Goal: Task Accomplishment & Management: Manage account settings

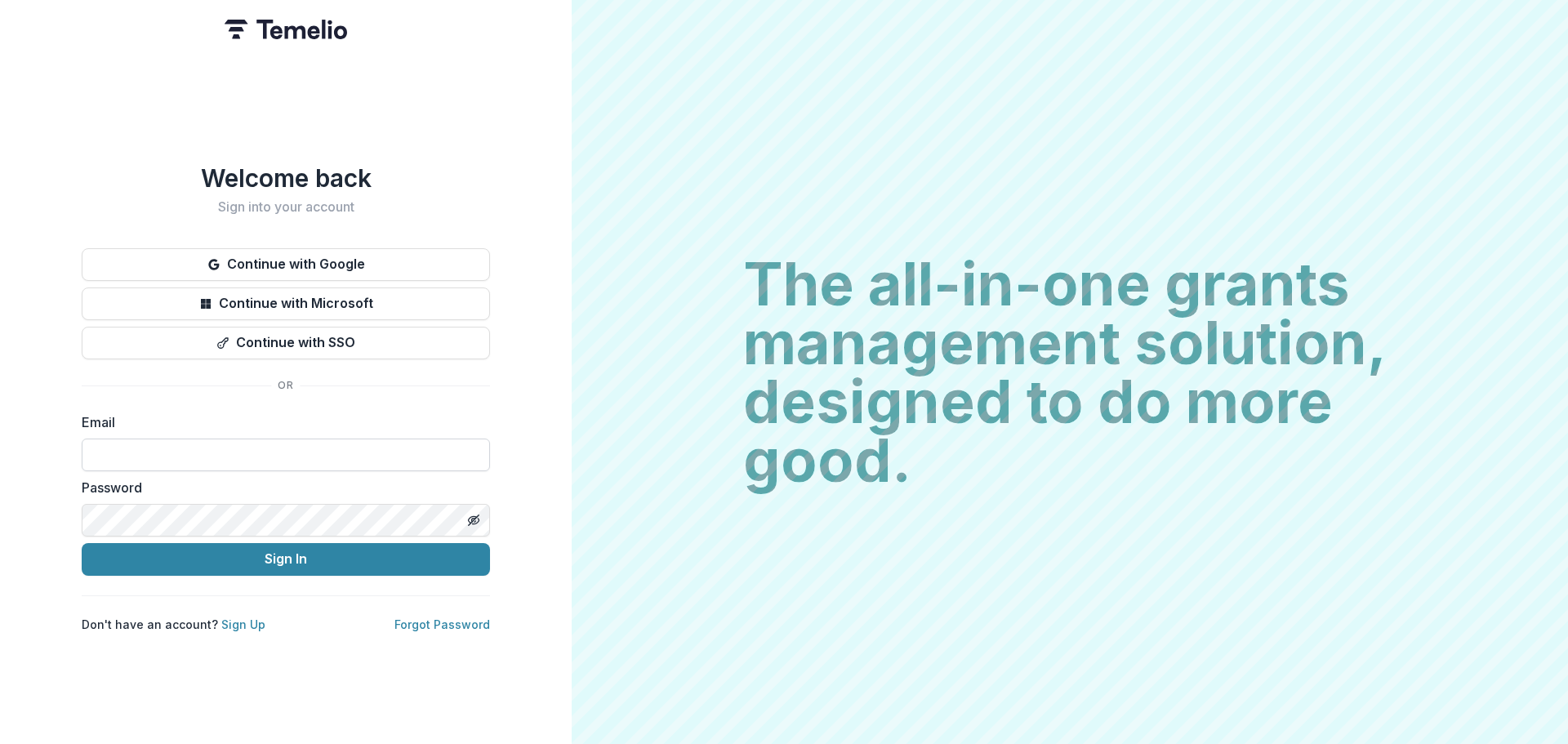
click at [254, 442] on input at bounding box center [286, 455] width 408 height 32
type input "**********"
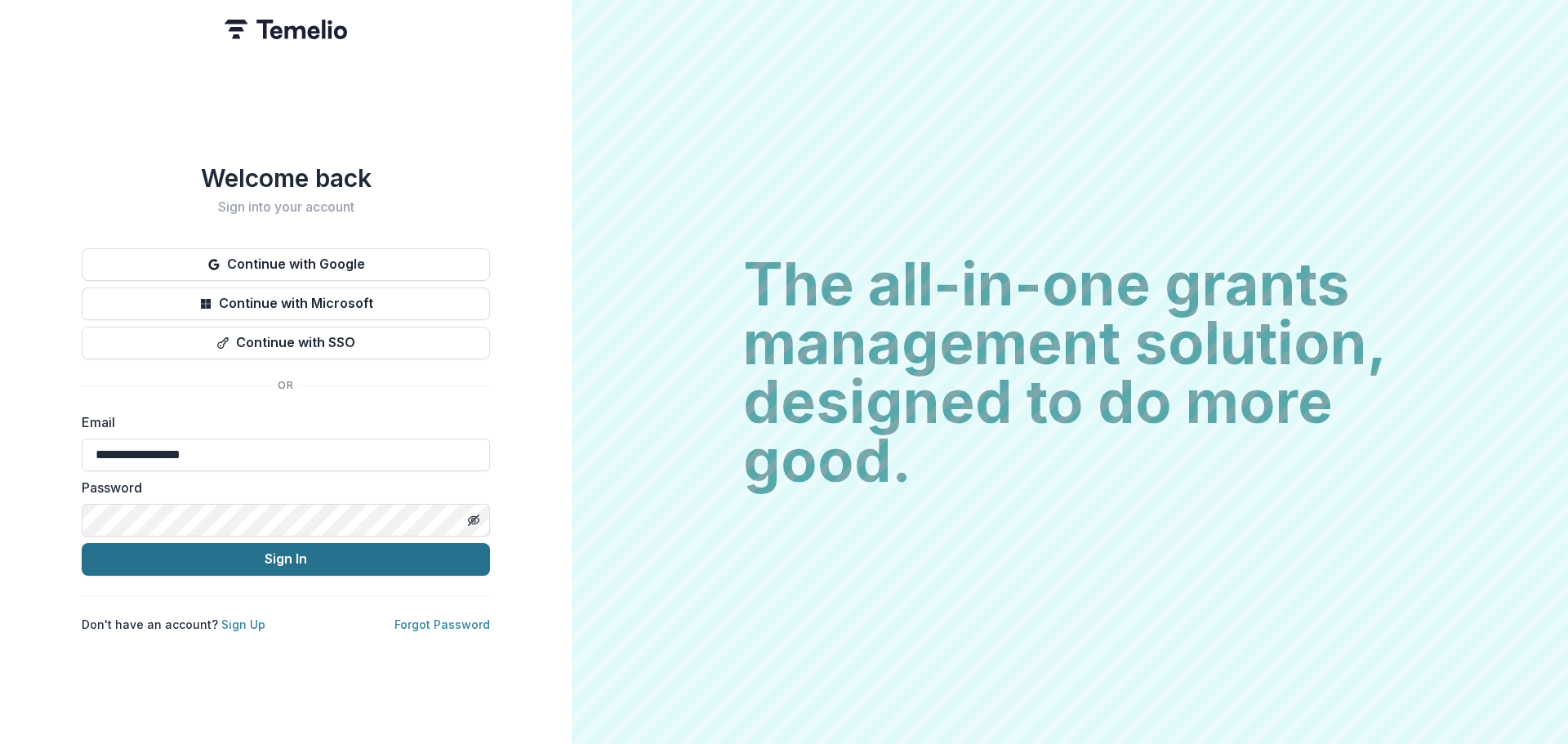
click at [235, 558] on button "Sign In" at bounding box center [286, 559] width 408 height 32
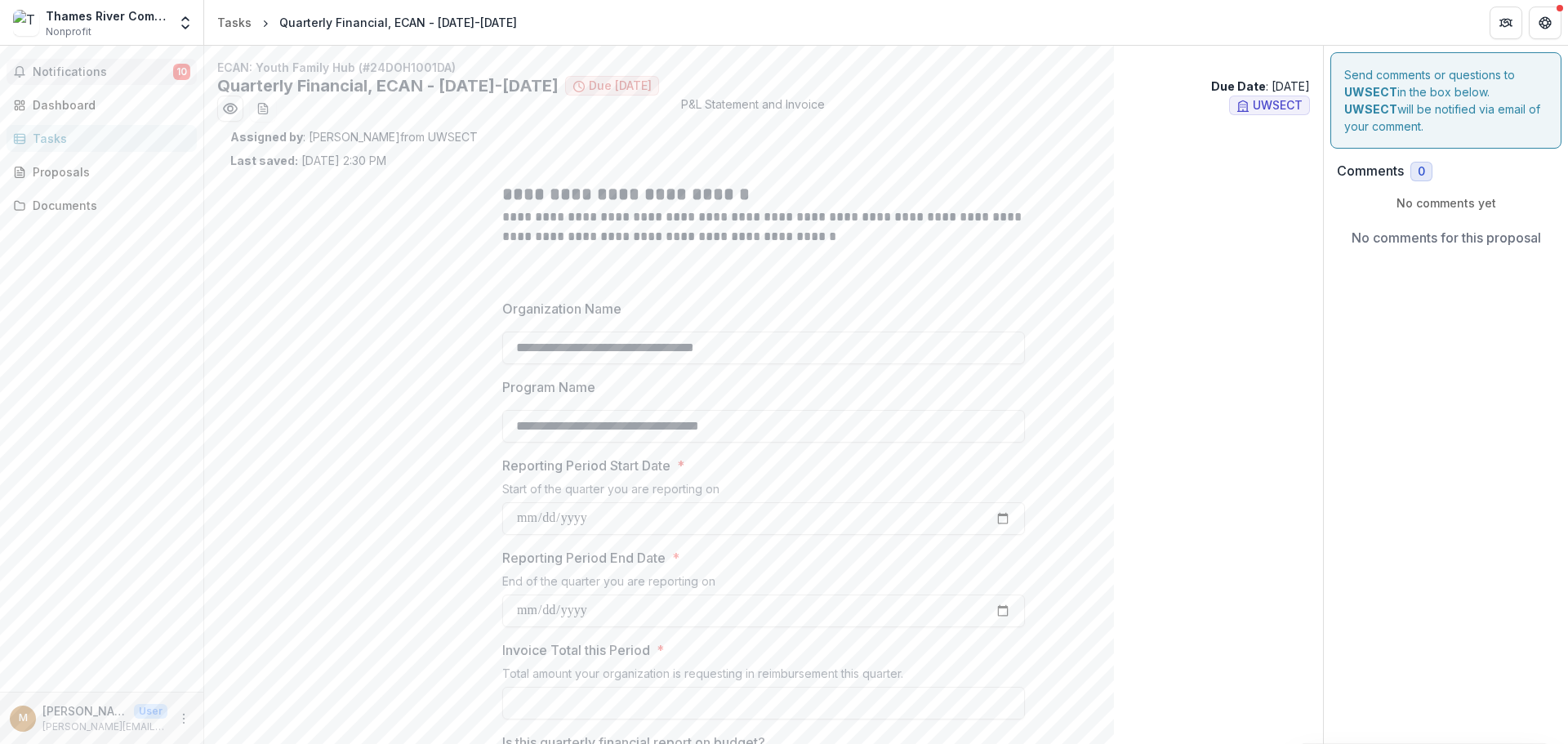
click at [97, 71] on span "Notifications" at bounding box center [102, 72] width 140 height 14
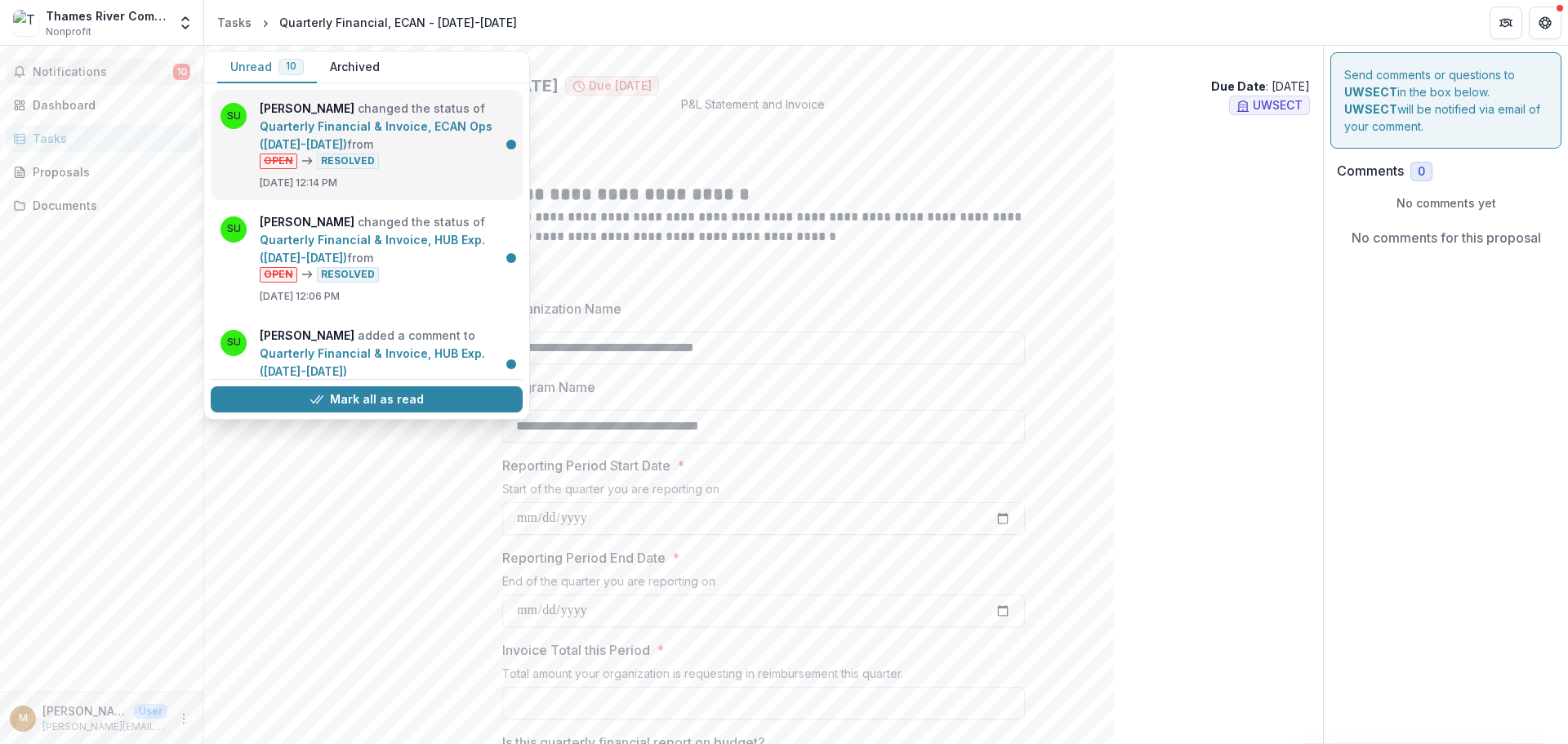
scroll to position [82, 0]
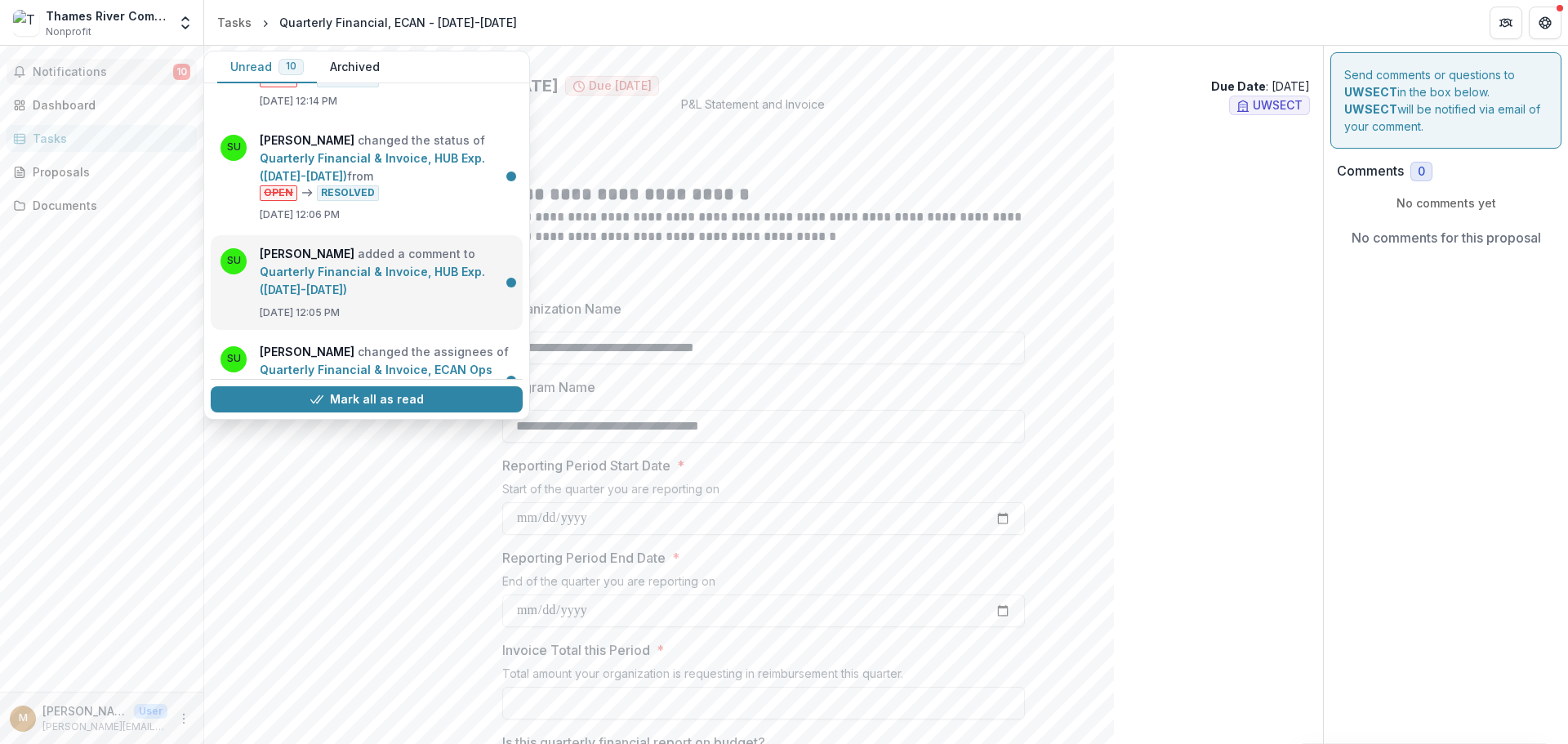
click at [392, 265] on link "Quarterly Financial & Invoice, HUB Exp. ([DATE]-[DATE])" at bounding box center [372, 280] width 225 height 31
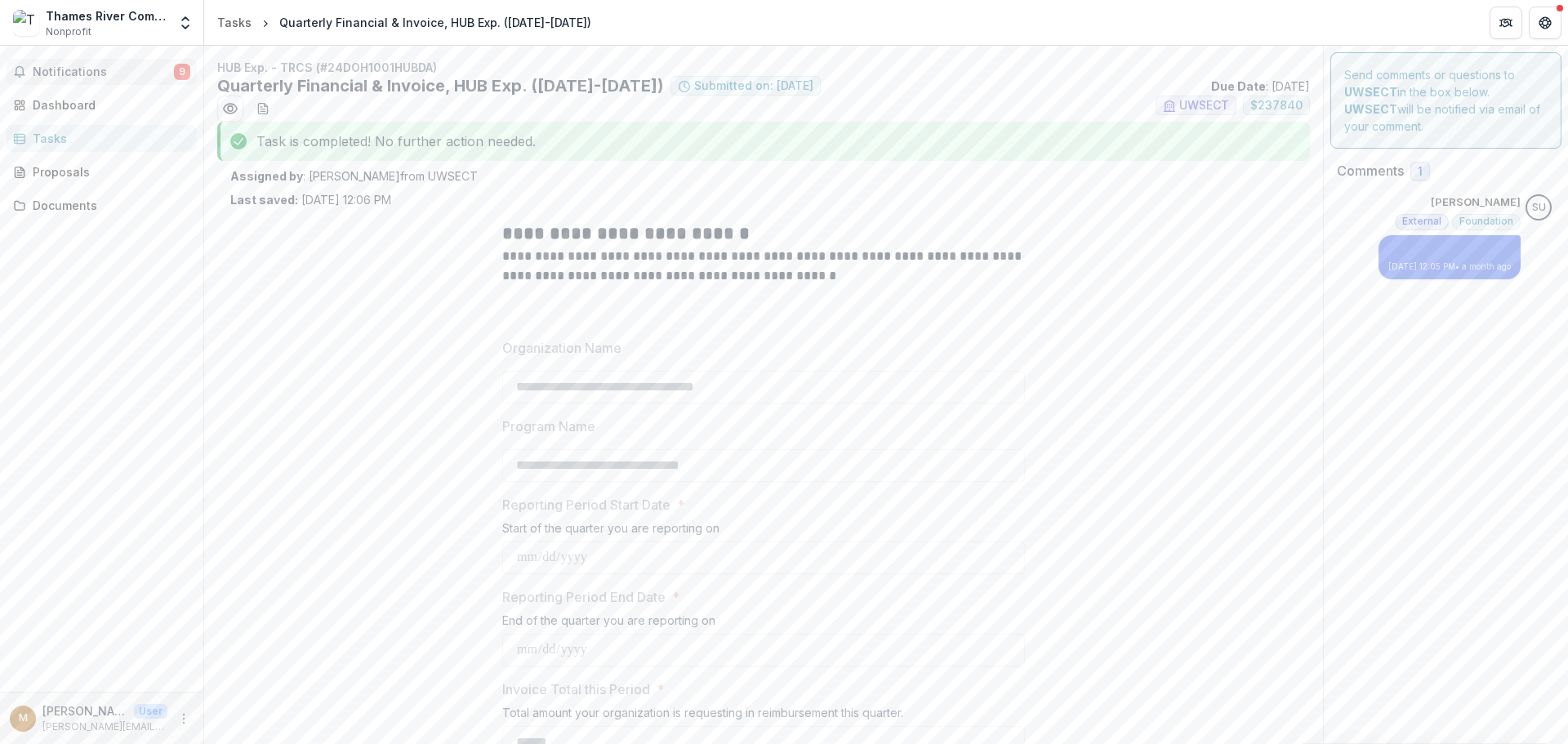
click at [105, 71] on span "Notifications" at bounding box center [103, 72] width 141 height 14
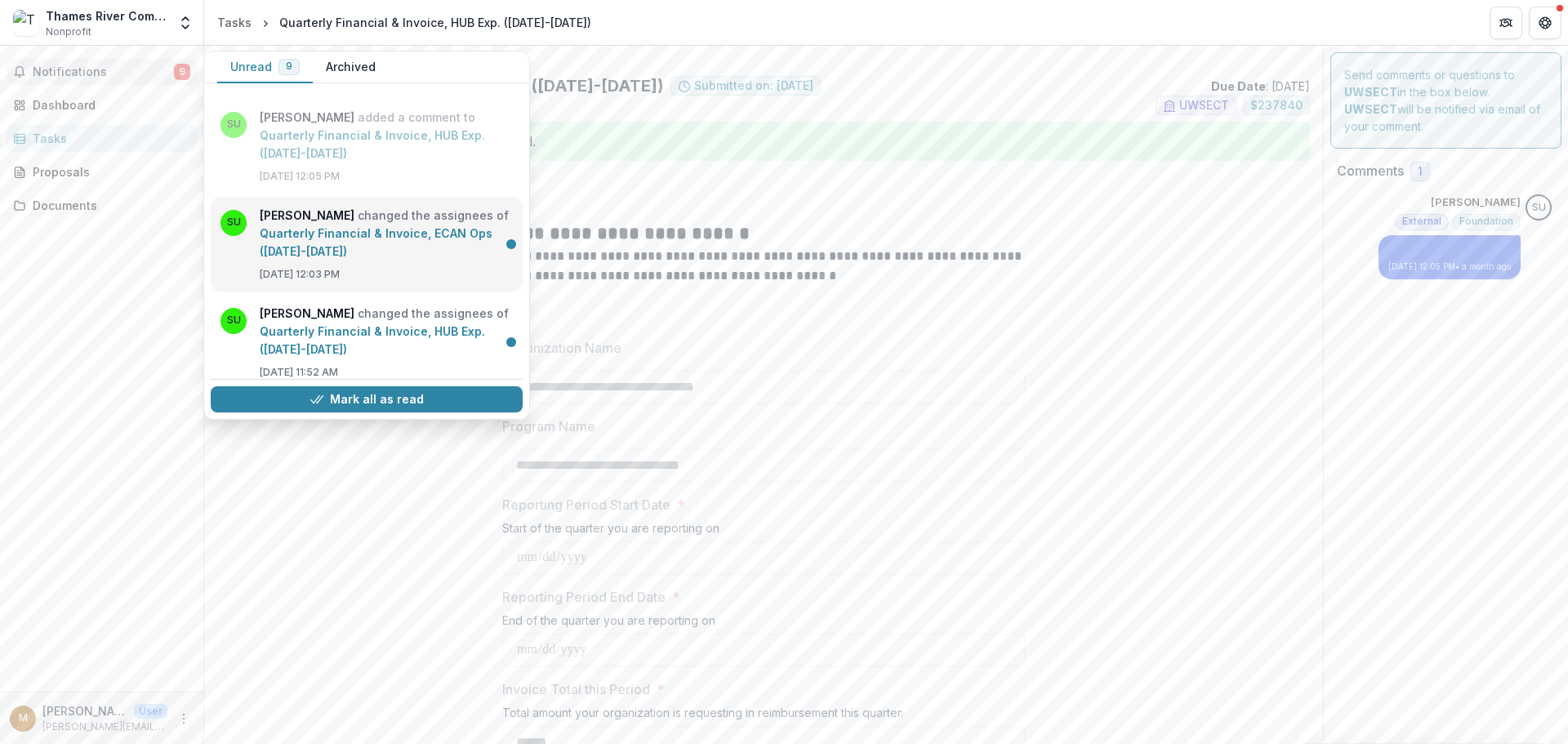
scroll to position [245, 0]
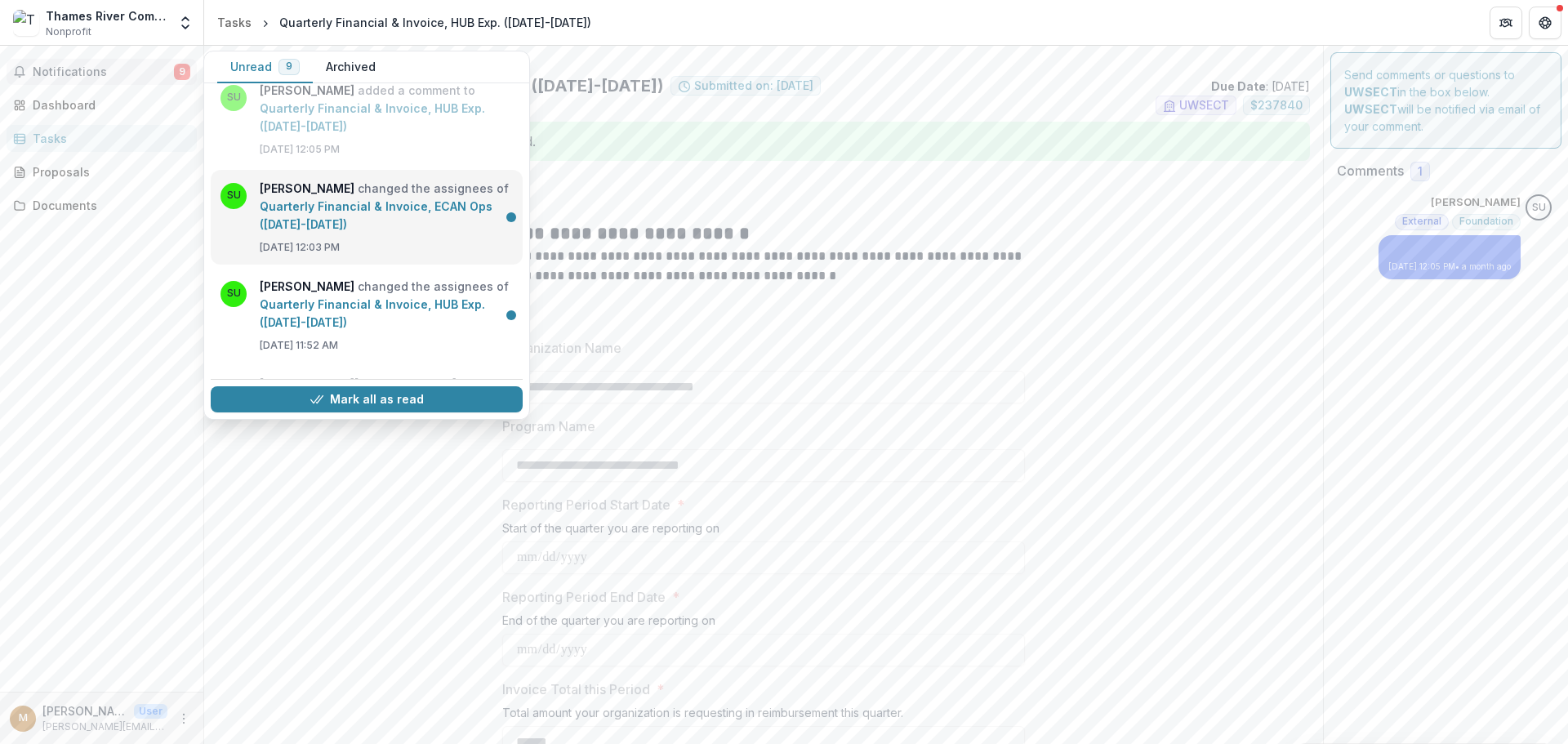
click at [334, 213] on link "Quarterly Financial & Invoice, ECAN Ops ([DATE]-[DATE])" at bounding box center [376, 215] width 233 height 31
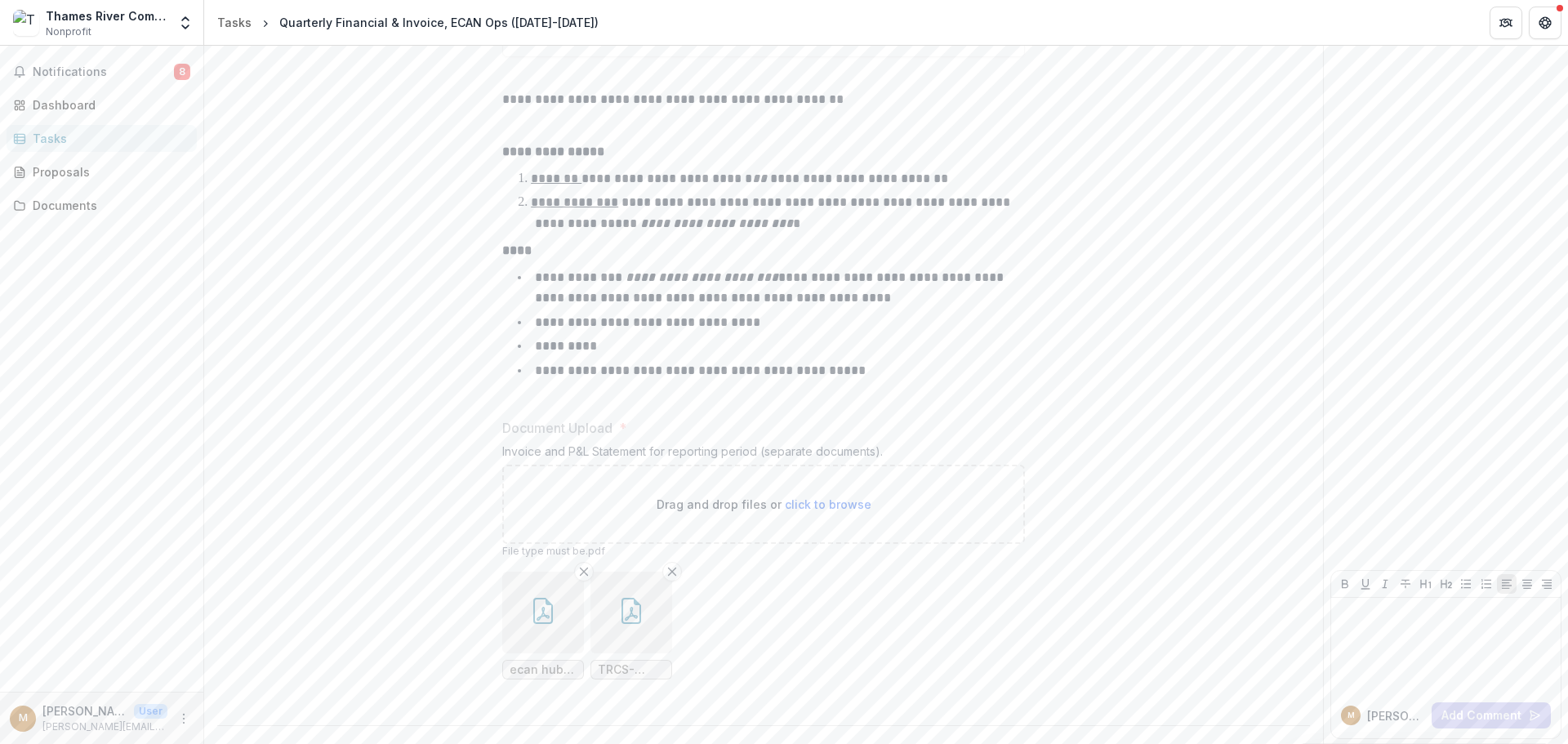
scroll to position [781, 0]
click at [77, 73] on span "Notifications" at bounding box center [103, 72] width 141 height 14
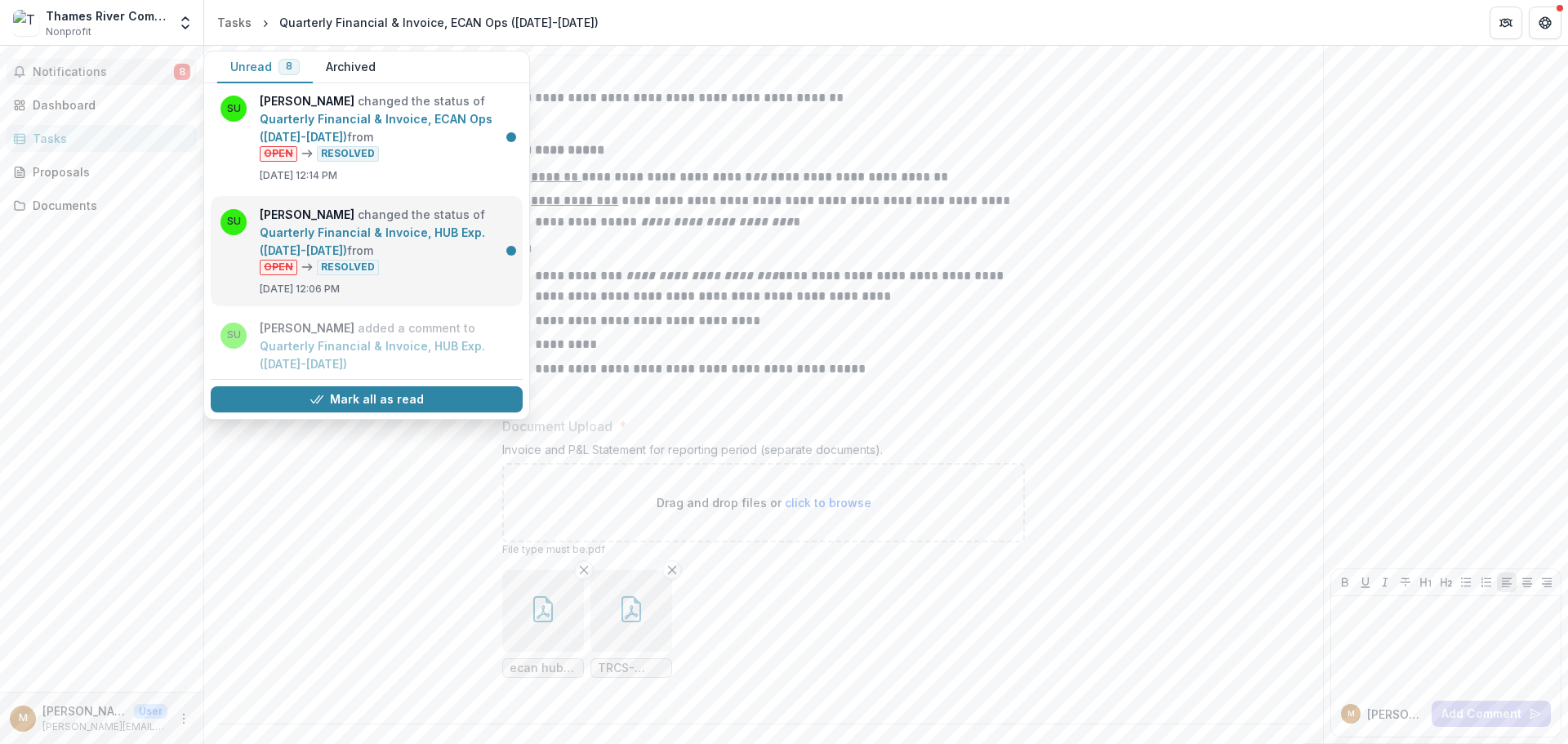
scroll to position [0, 0]
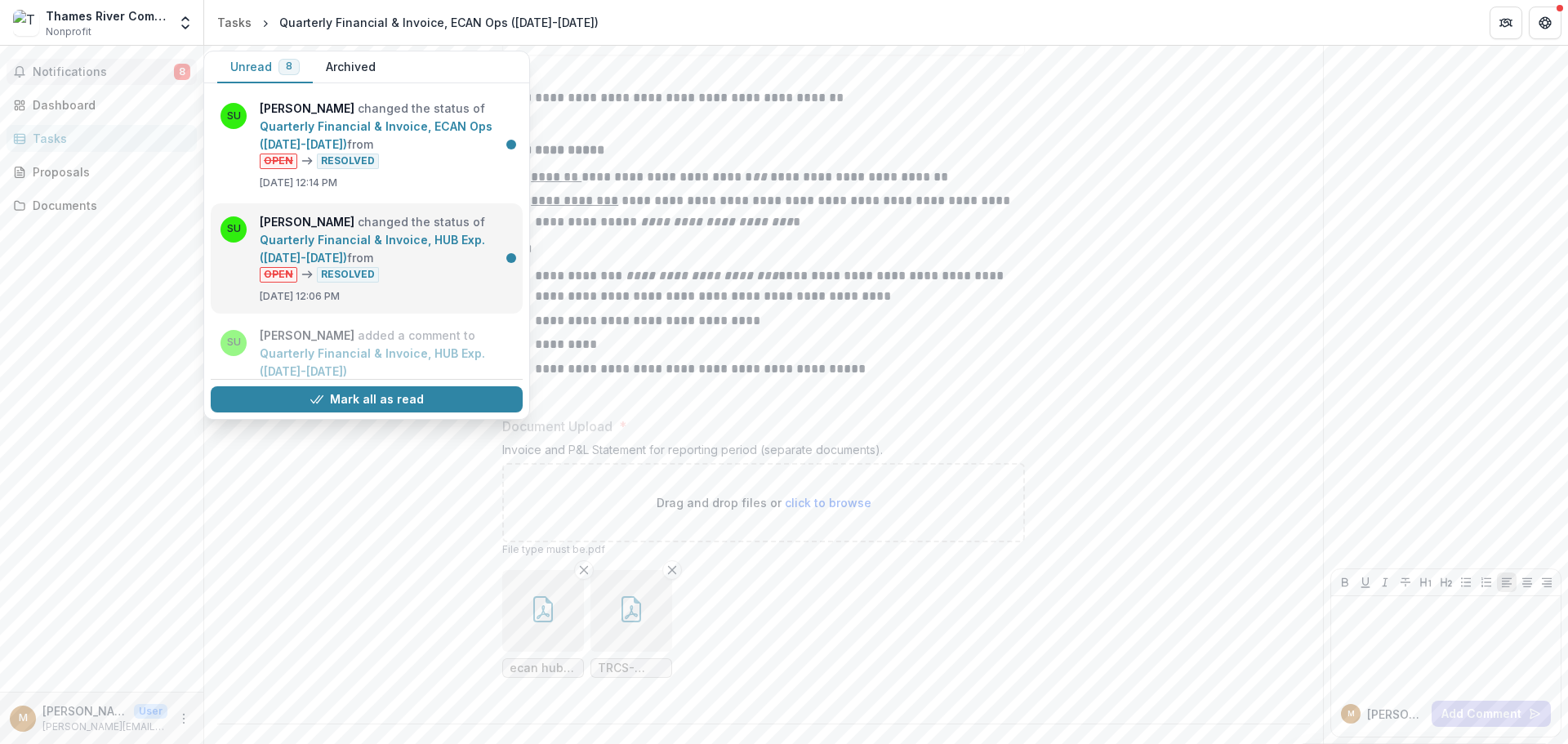
click at [351, 255] on link "Quarterly Financial & Invoice, HUB Exp. ([DATE]-[DATE])" at bounding box center [372, 249] width 225 height 31
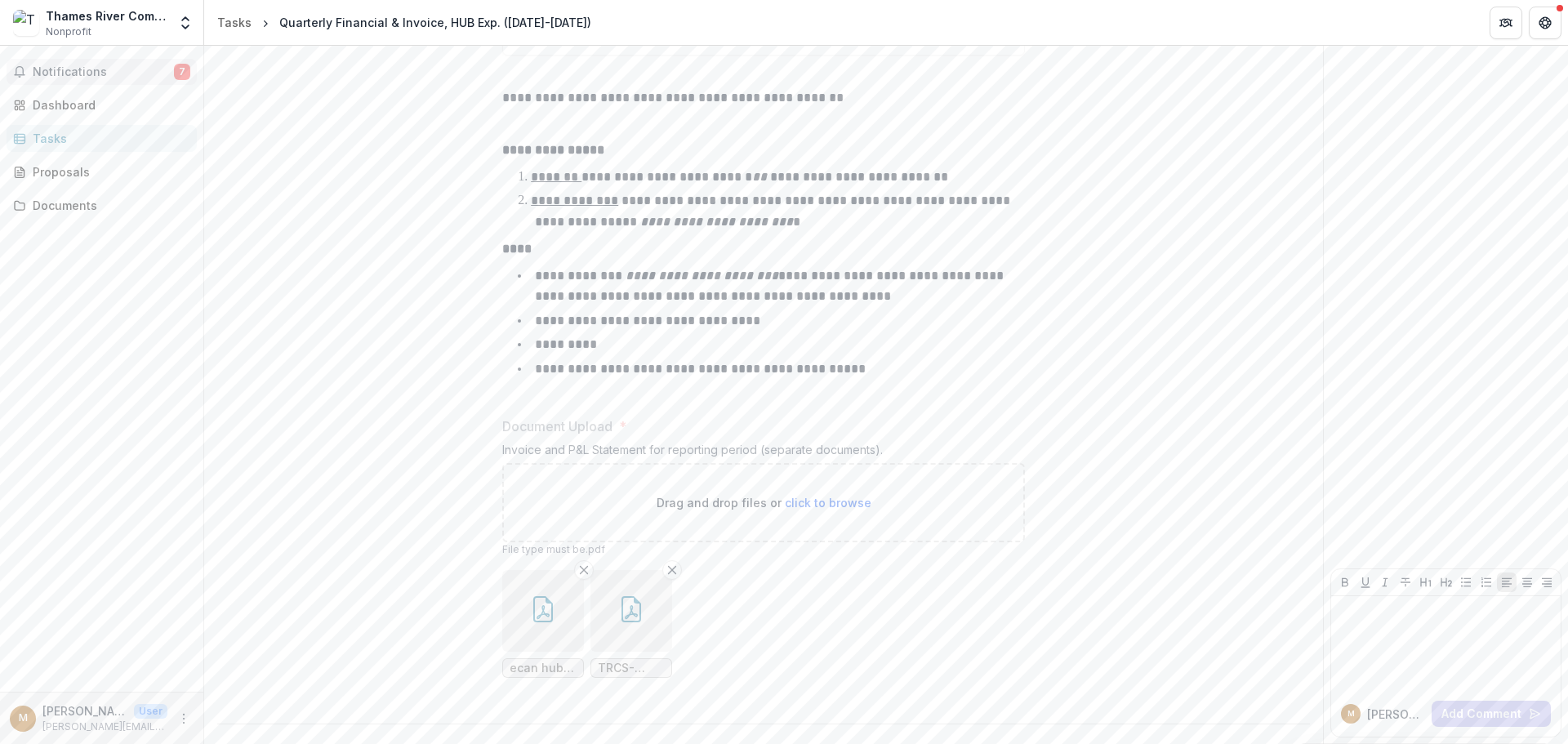
click at [104, 72] on span "Notifications" at bounding box center [103, 72] width 141 height 14
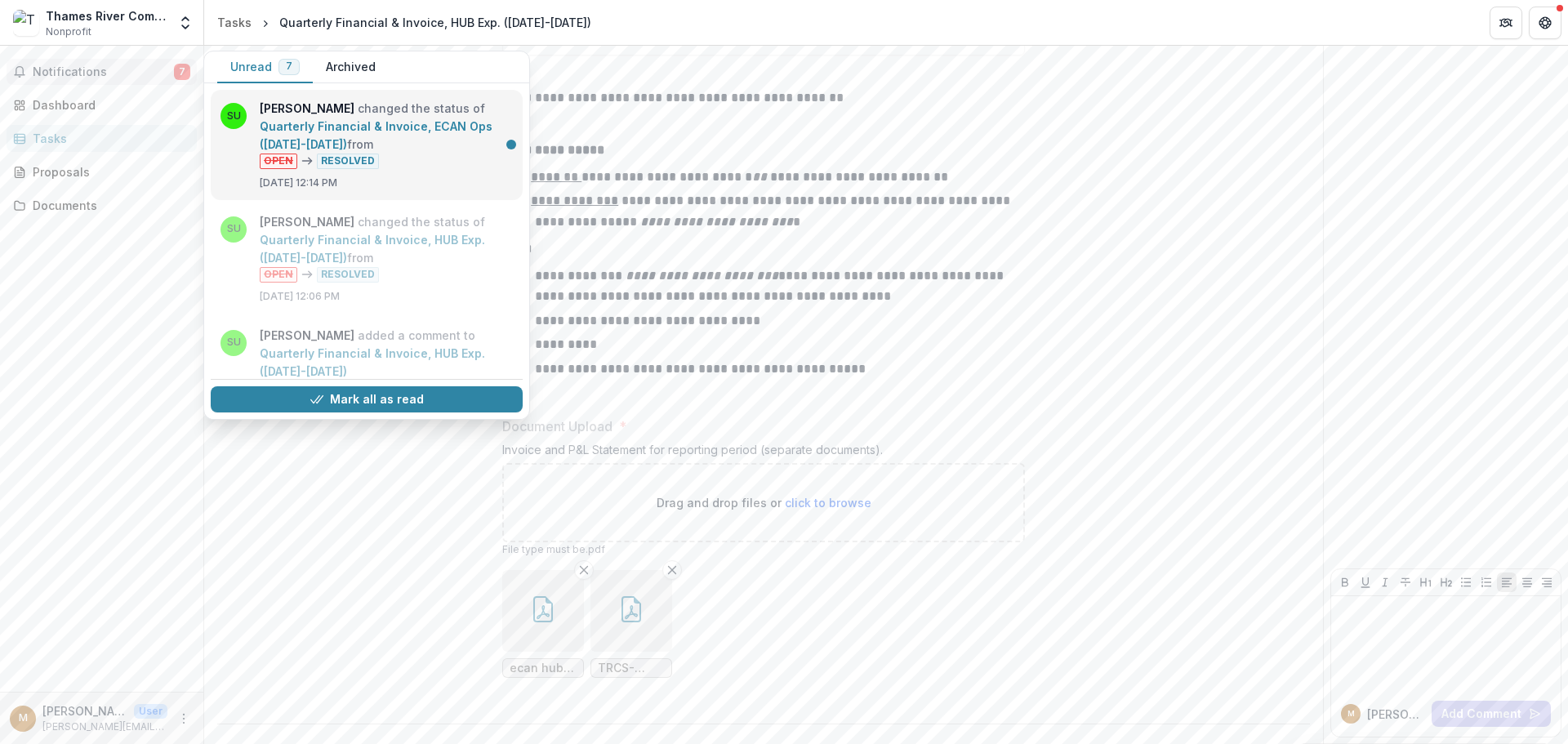
click at [295, 136] on link "Quarterly Financial & Invoice, ECAN Ops ([DATE]-[DATE])" at bounding box center [376, 134] width 233 height 31
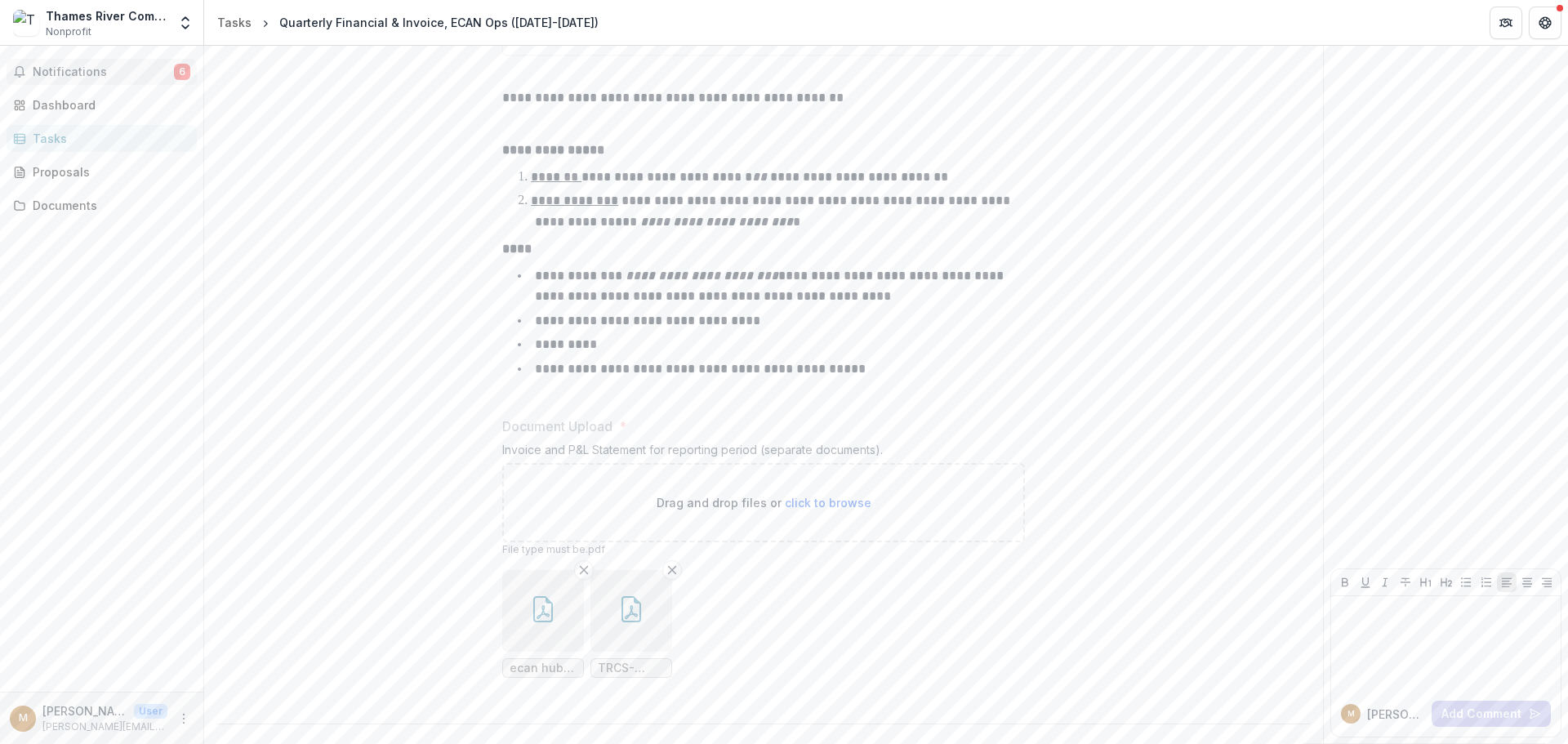
click at [89, 63] on button "Notifications 6" at bounding box center [102, 72] width 191 height 26
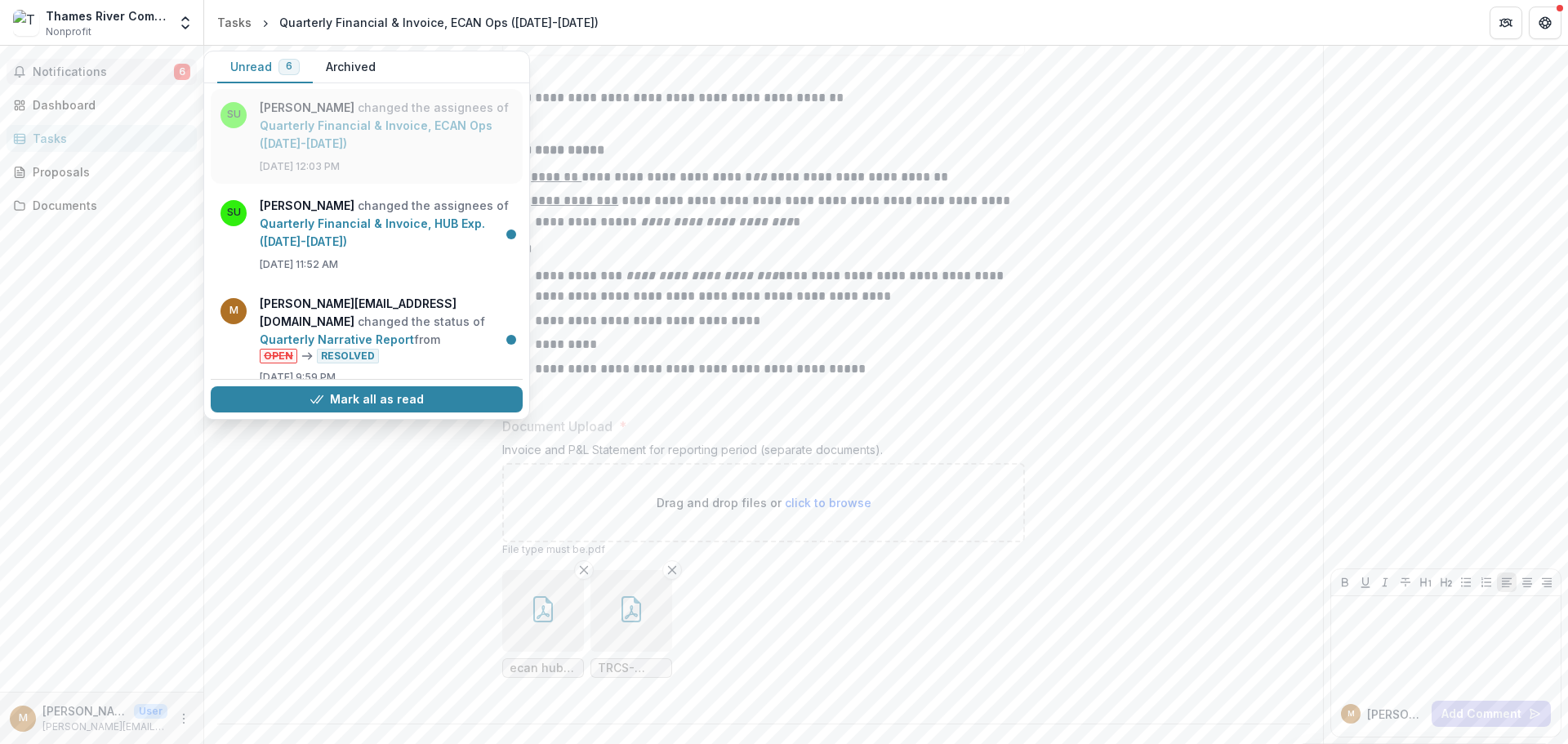
scroll to position [327, 0]
click at [414, 332] on link "Quarterly Narrative Report" at bounding box center [336, 339] width 154 height 14
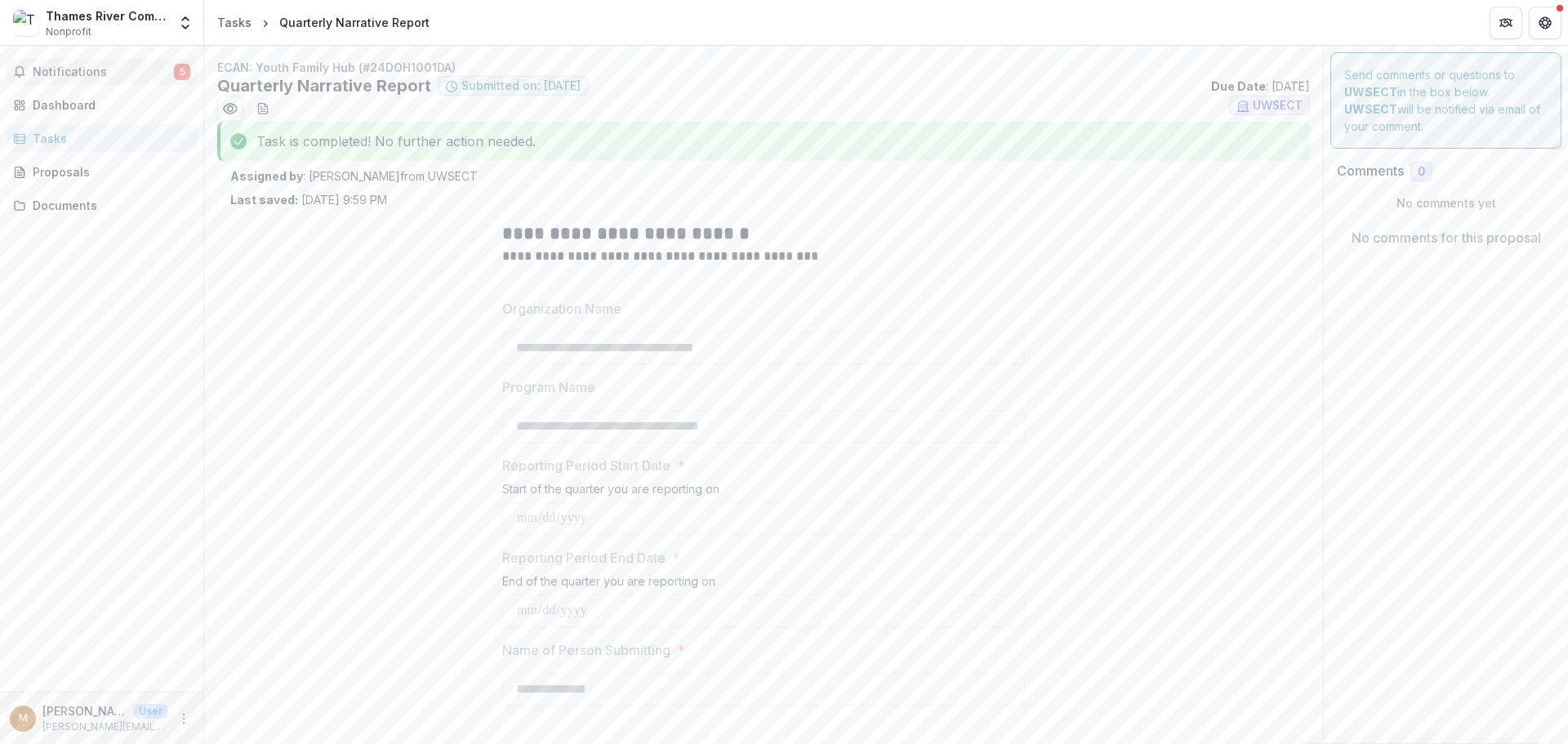
click at [107, 71] on span "Notifications" at bounding box center [103, 72] width 141 height 14
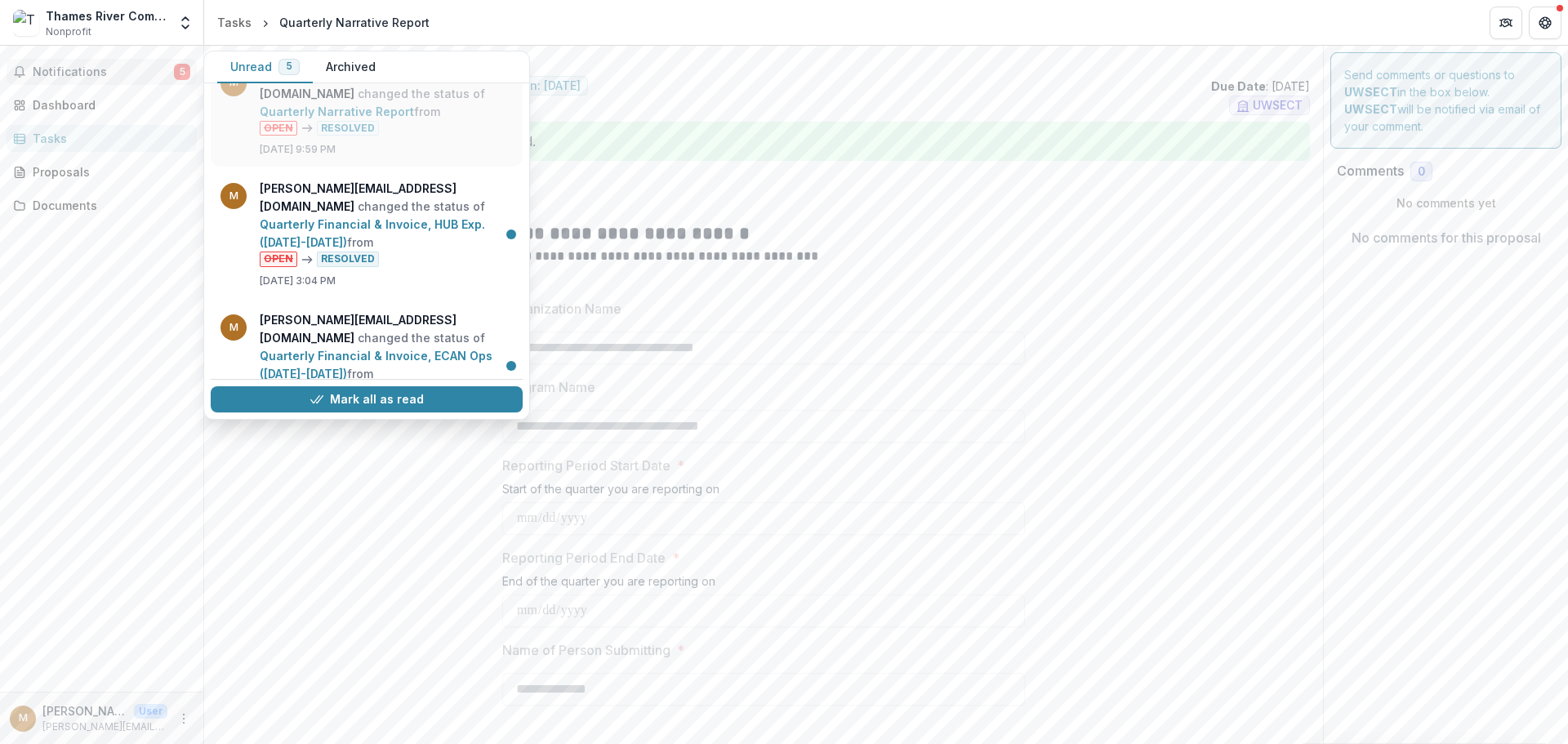
scroll to position [735, 0]
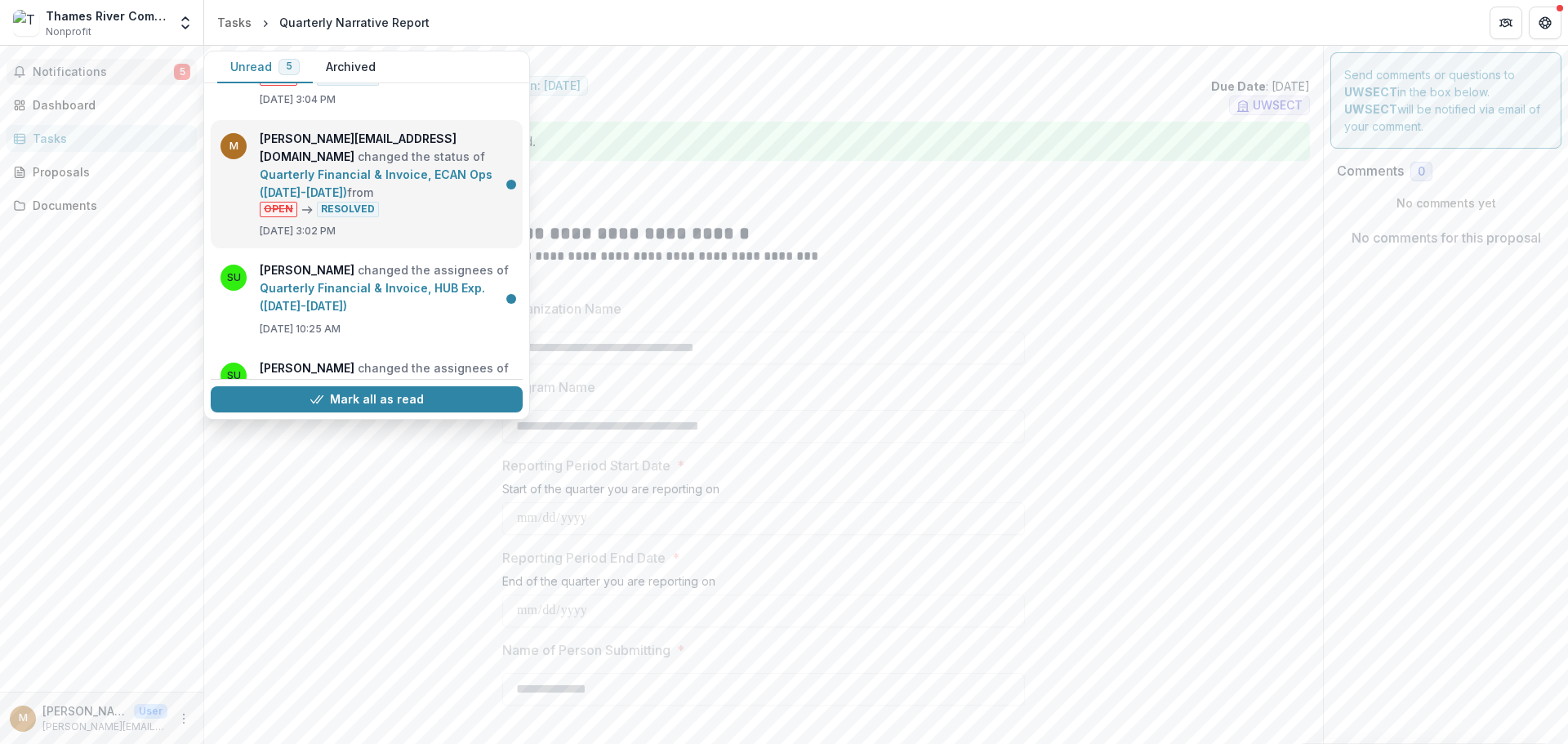
click at [347, 169] on link "Quarterly Financial & Invoice, ECAN Ops ([DATE]-[DATE])" at bounding box center [376, 183] width 233 height 31
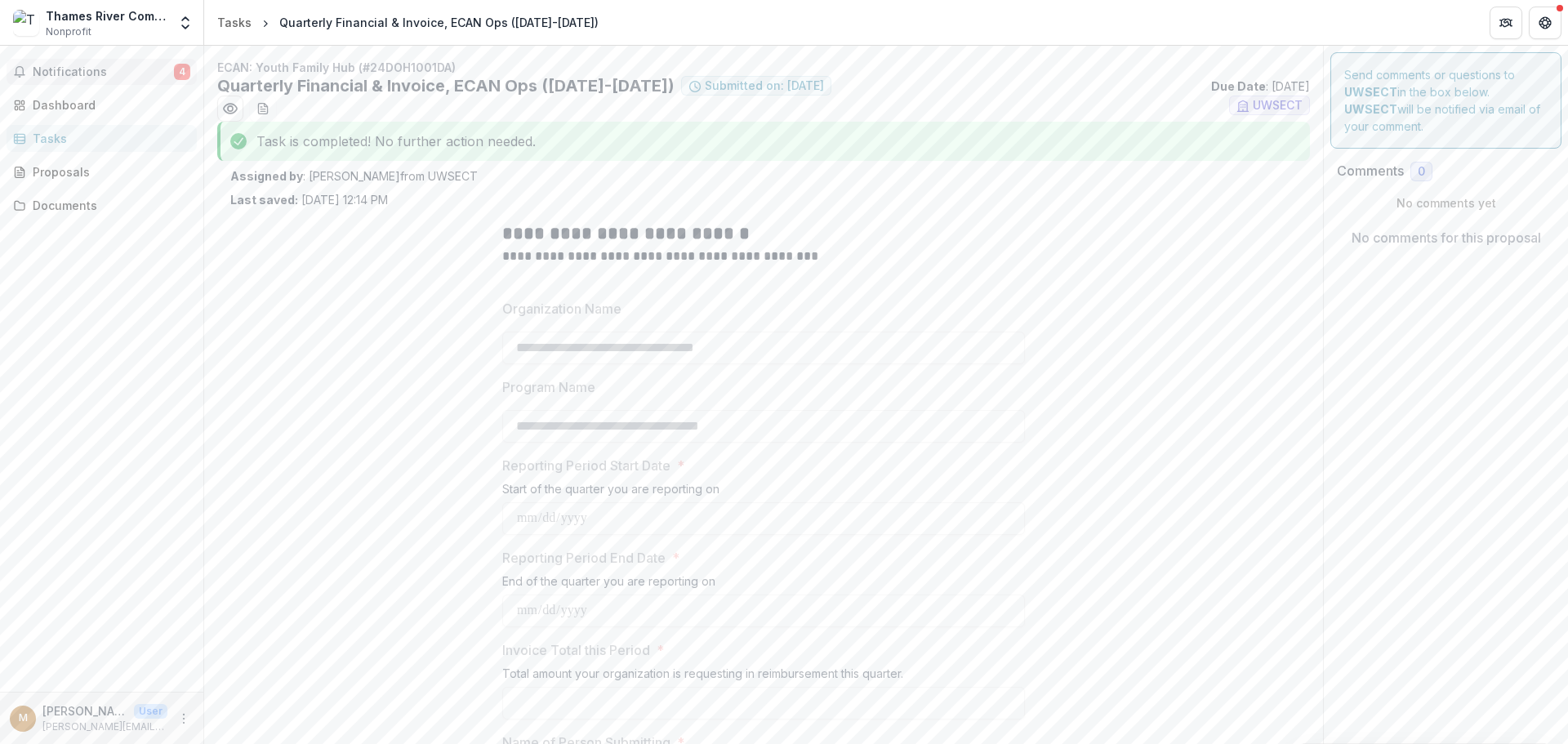
click at [133, 82] on button "Notifications 4" at bounding box center [102, 72] width 191 height 26
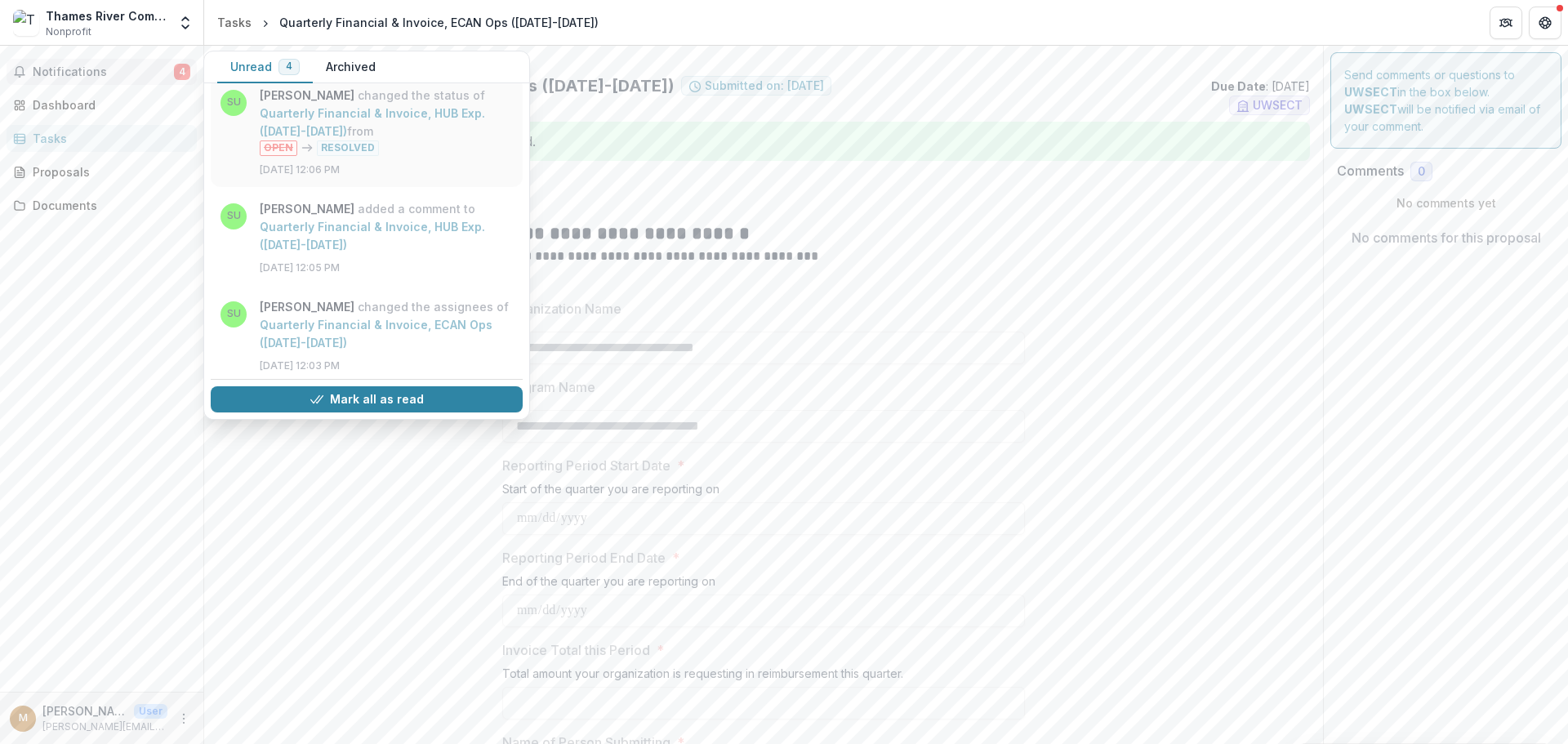
scroll to position [163, 0]
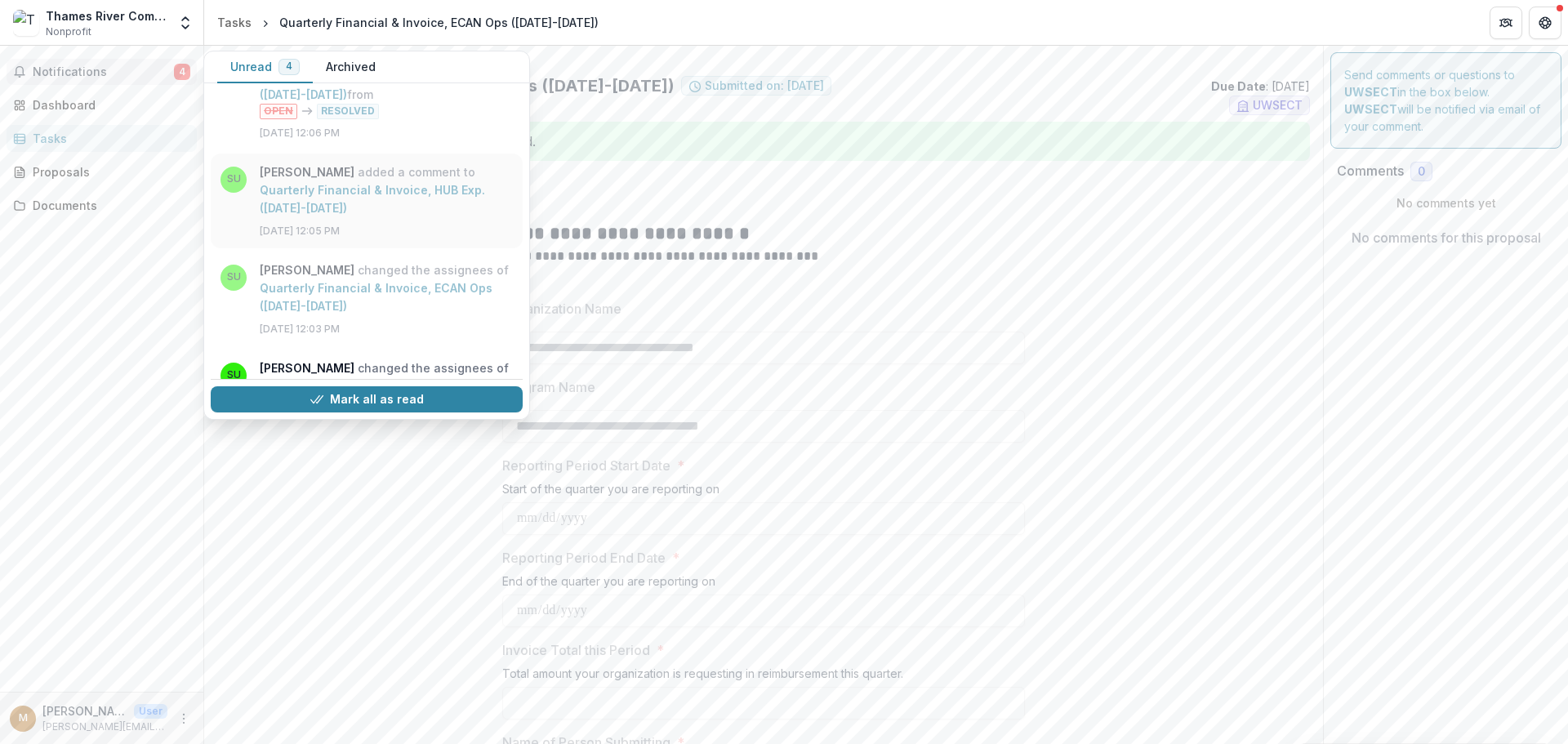
click at [337, 205] on link "Quarterly Financial & Invoice, HUB Exp. ([DATE]-[DATE])" at bounding box center [372, 198] width 225 height 31
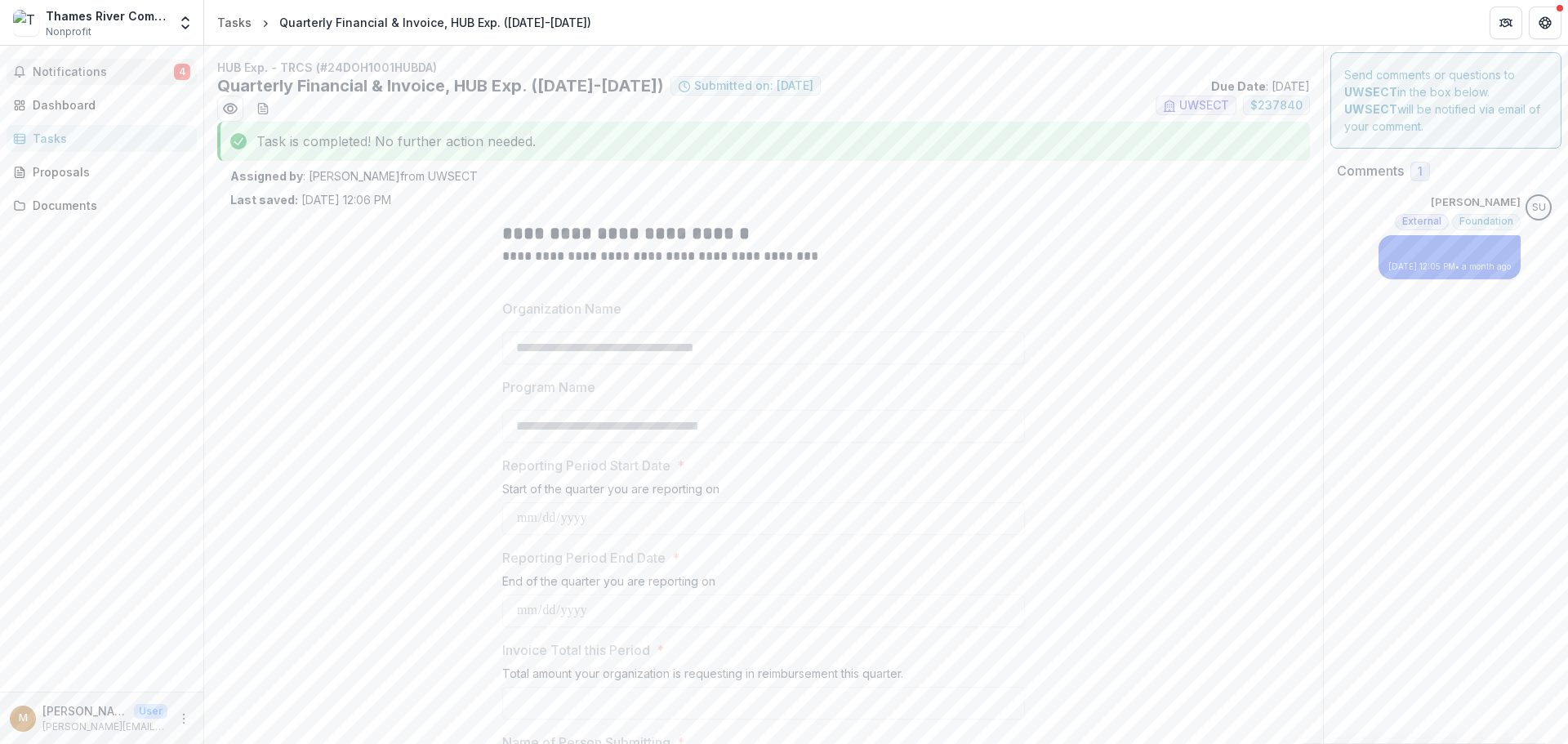
click at [117, 69] on span "Notifications" at bounding box center [103, 72] width 141 height 14
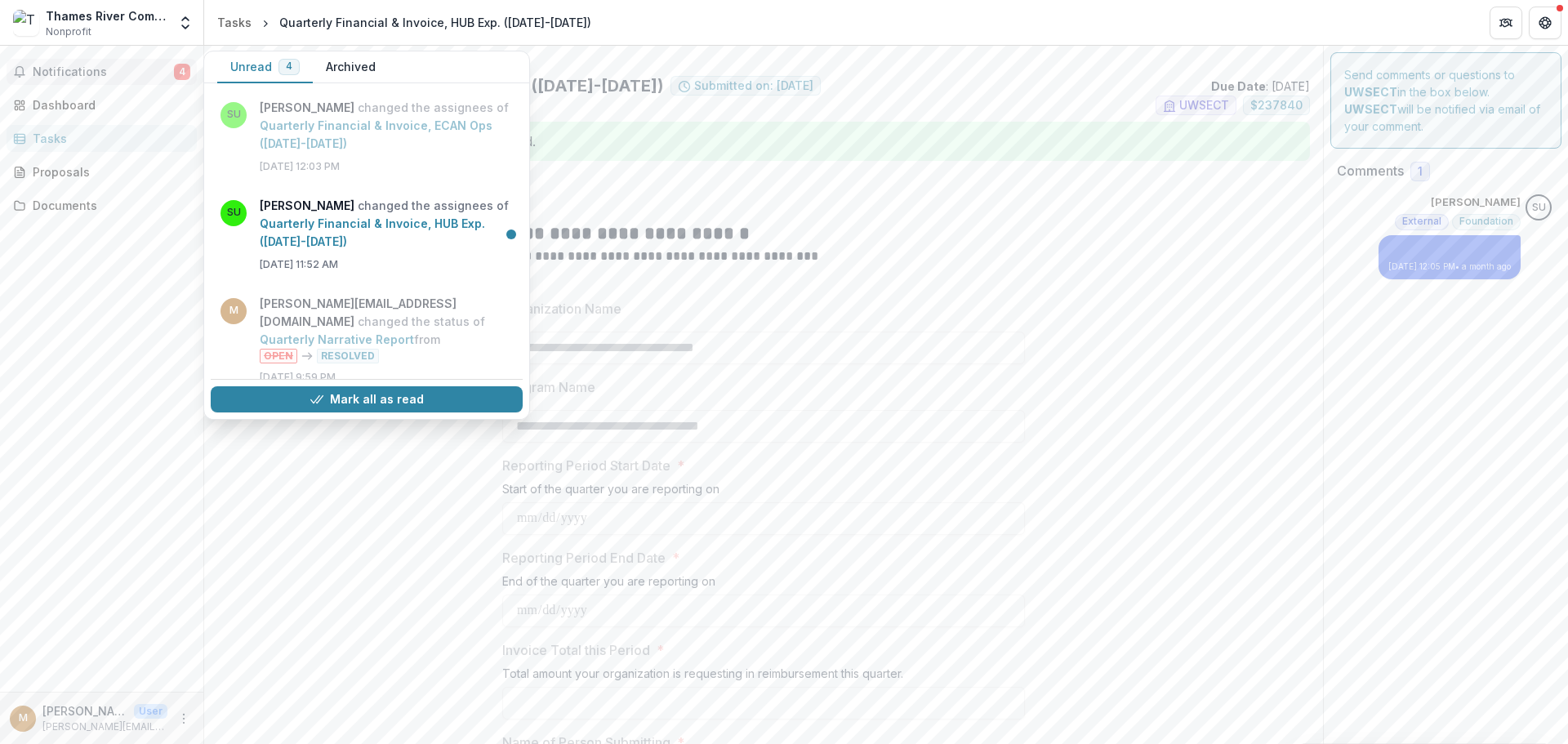
scroll to position [327, 0]
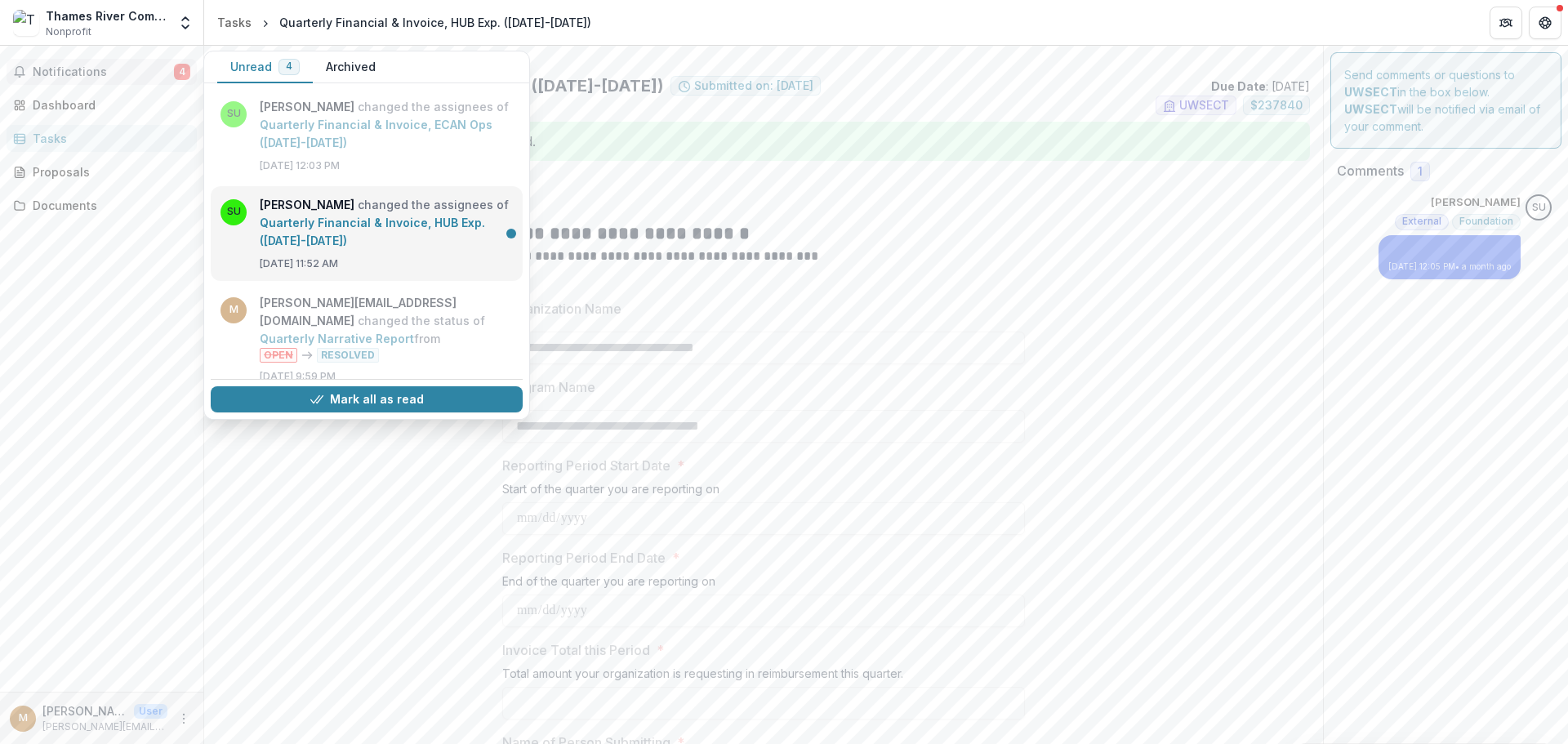
click at [356, 220] on link "Quarterly Financial & Invoice, HUB Exp. ([DATE]-[DATE])" at bounding box center [372, 231] width 225 height 31
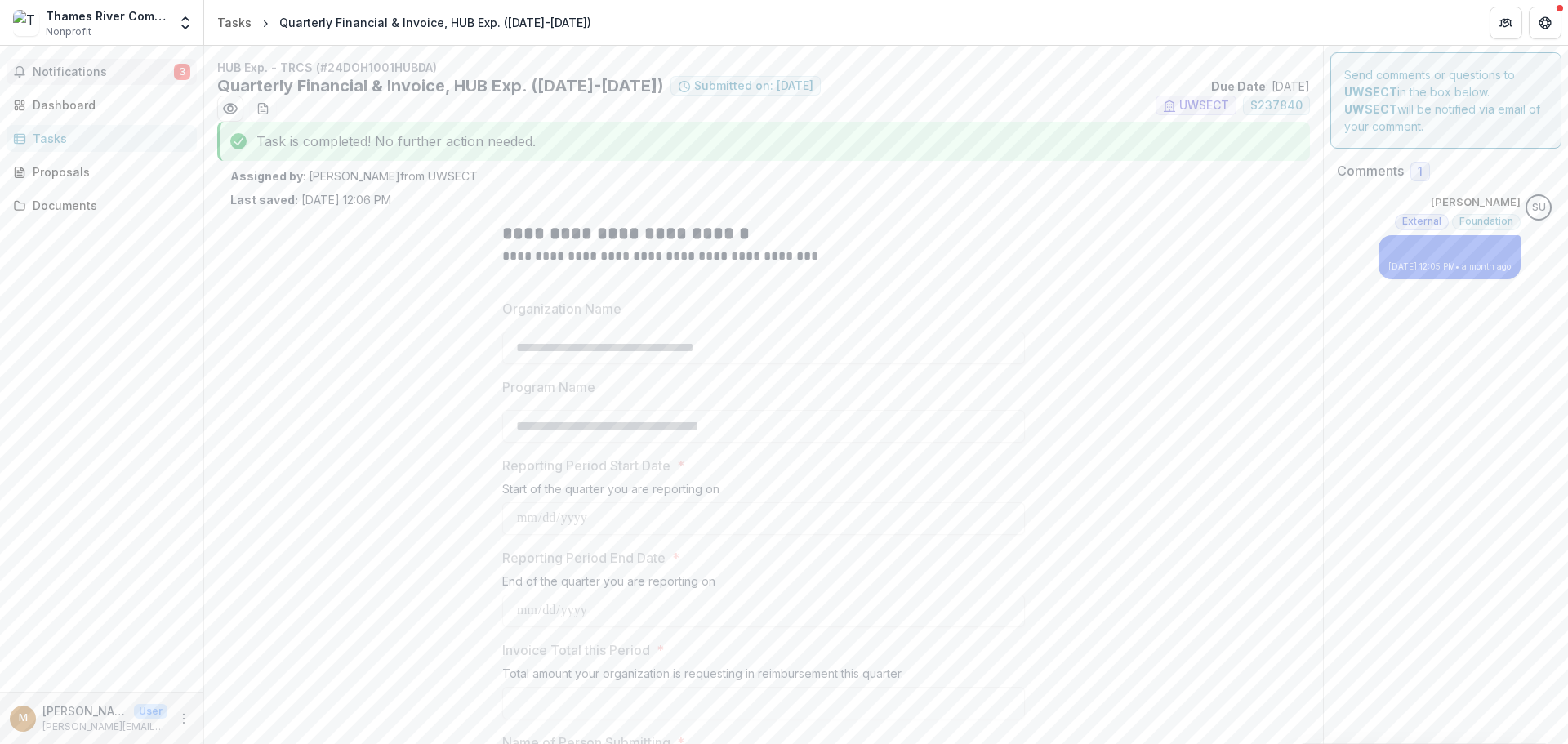
click at [114, 77] on span "Notifications" at bounding box center [103, 72] width 141 height 14
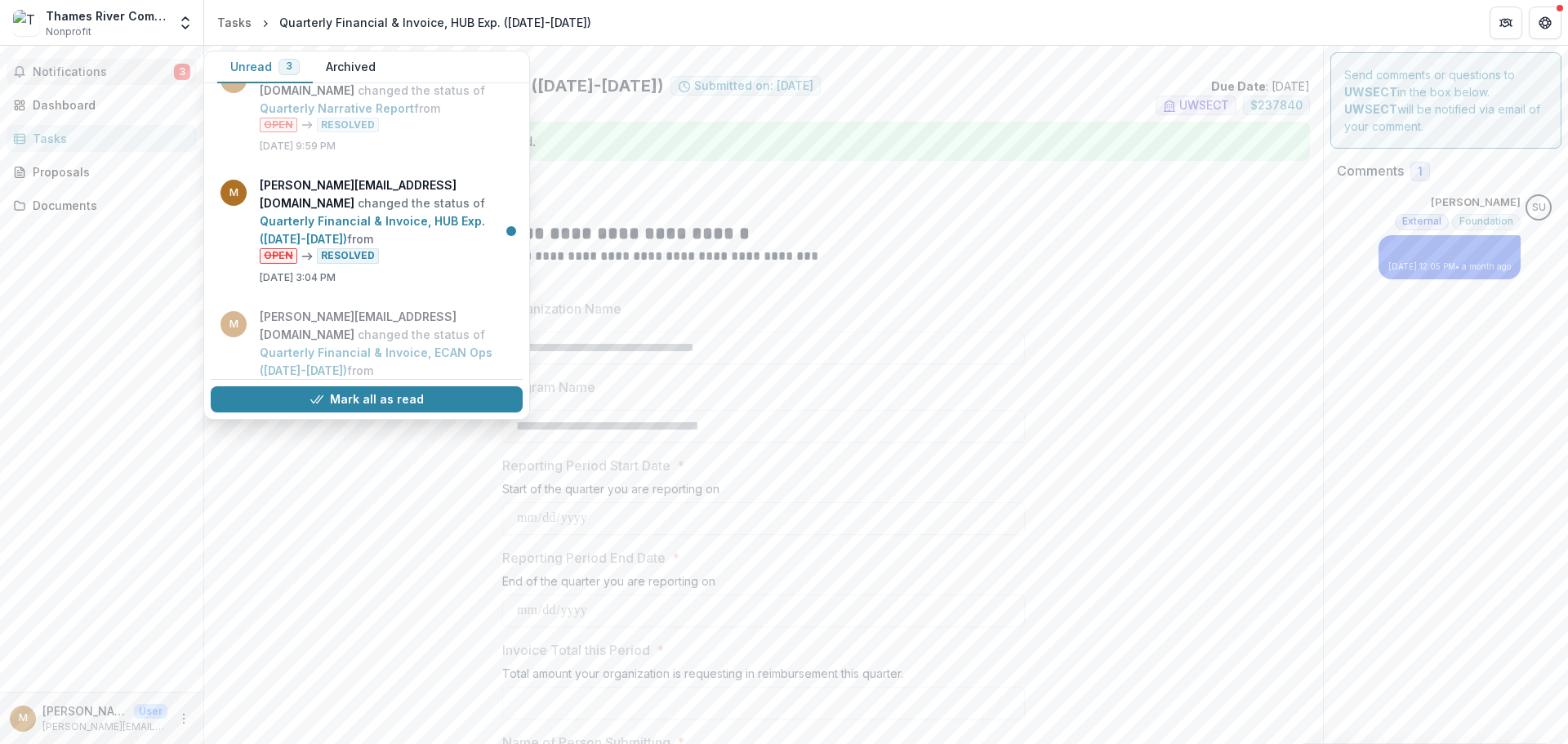
scroll to position [654, 0]
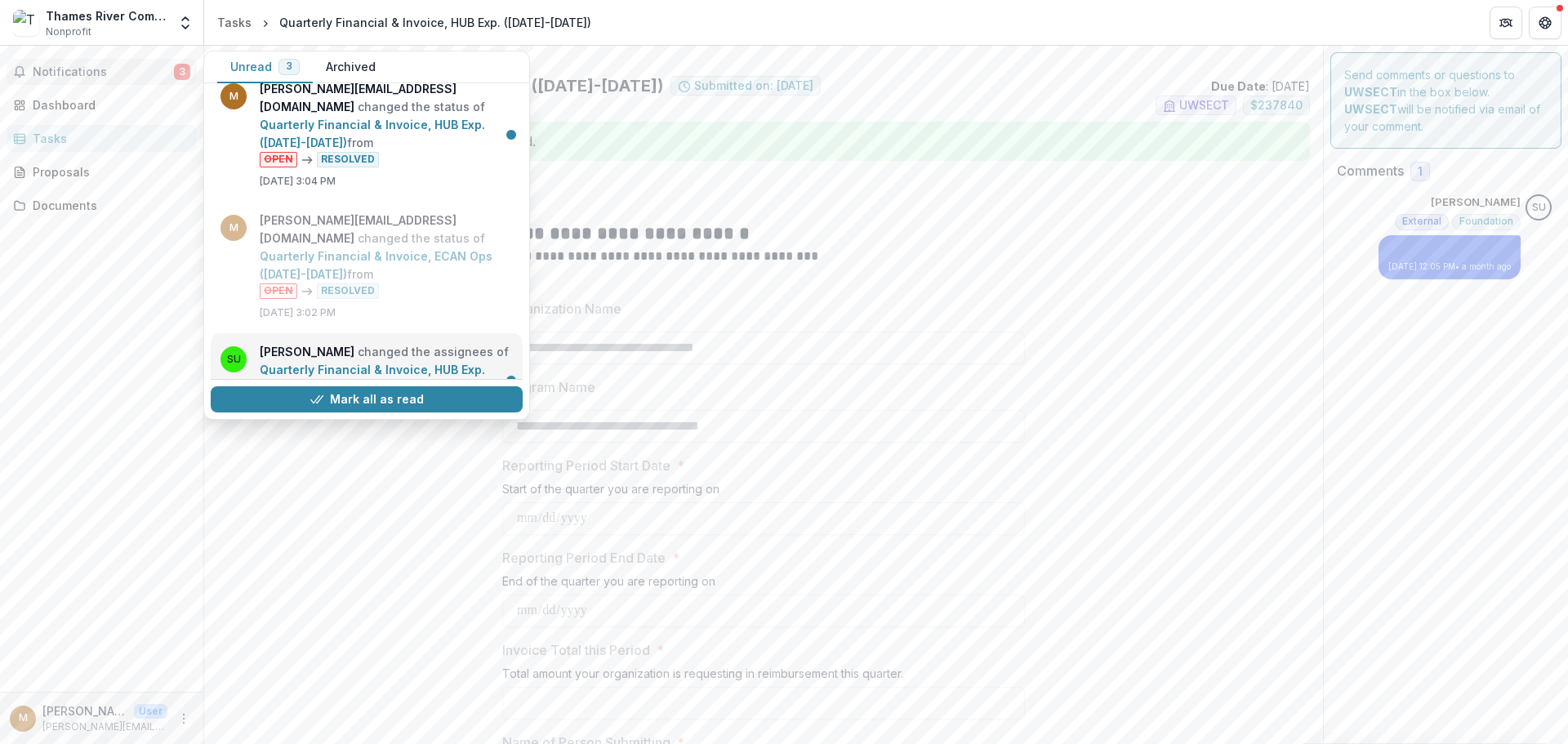
click at [387, 363] on link "Quarterly Financial & Invoice, HUB Exp. ([DATE]-[DATE])" at bounding box center [372, 378] width 225 height 31
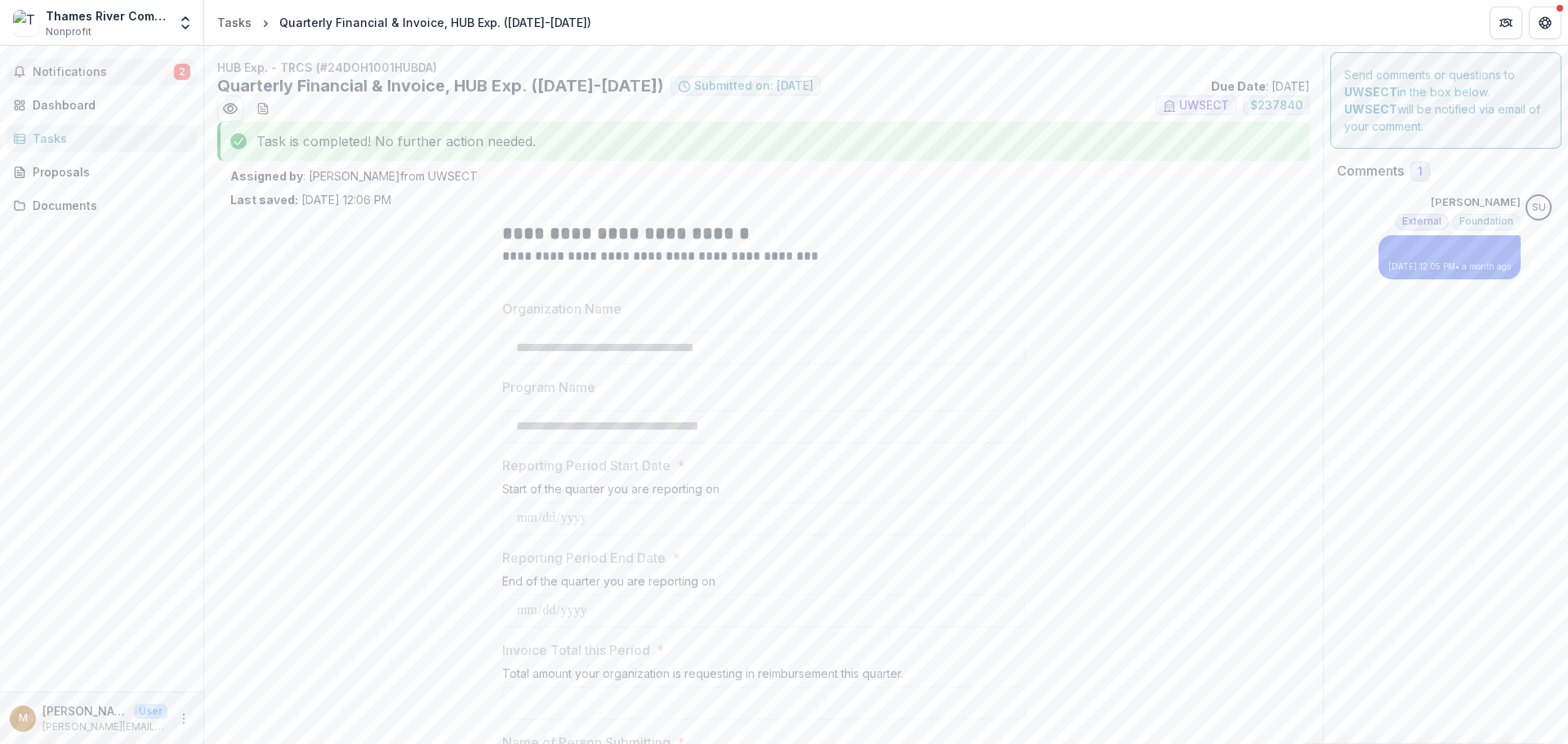
click at [130, 67] on span "Notifications" at bounding box center [103, 72] width 141 height 14
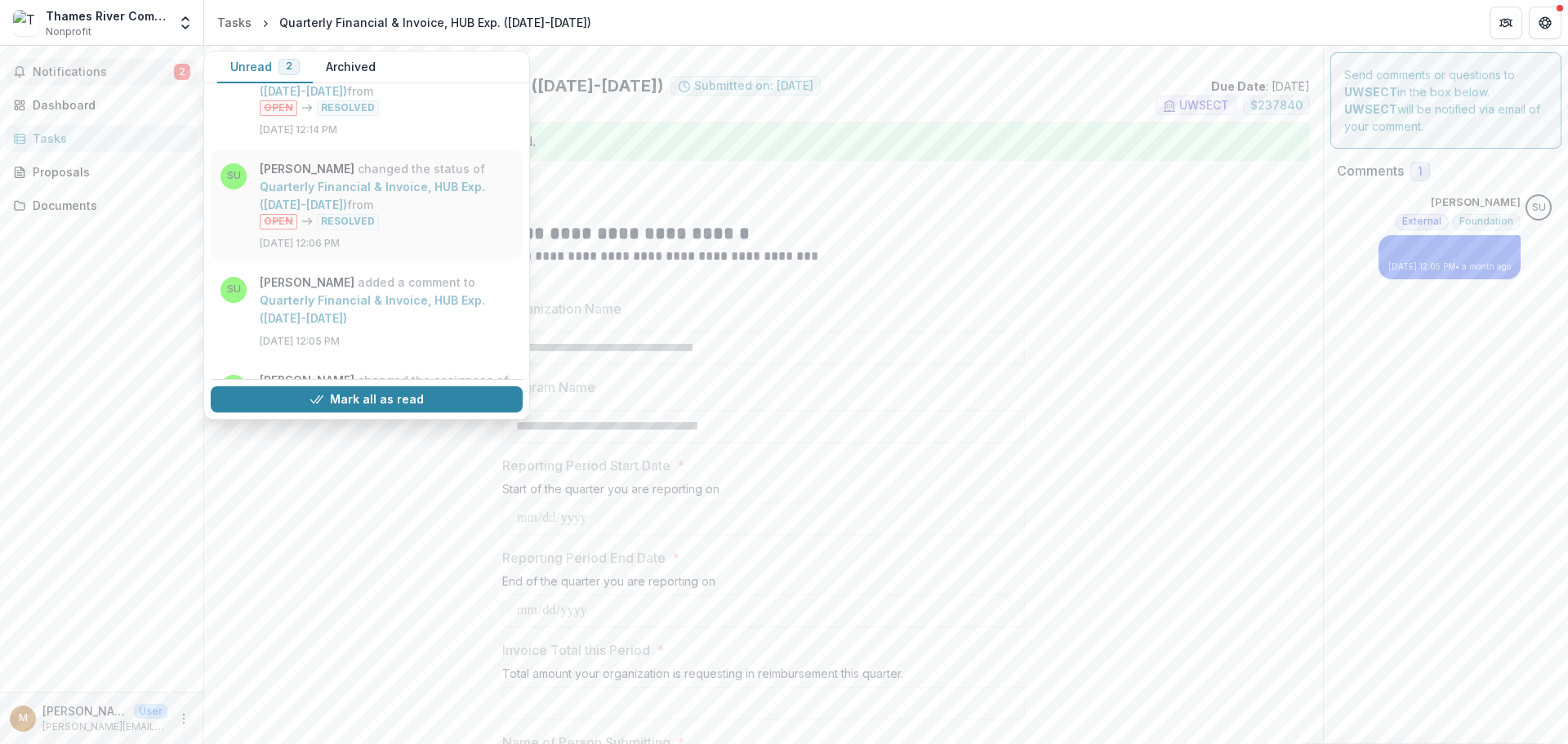
scroll to position [409, 0]
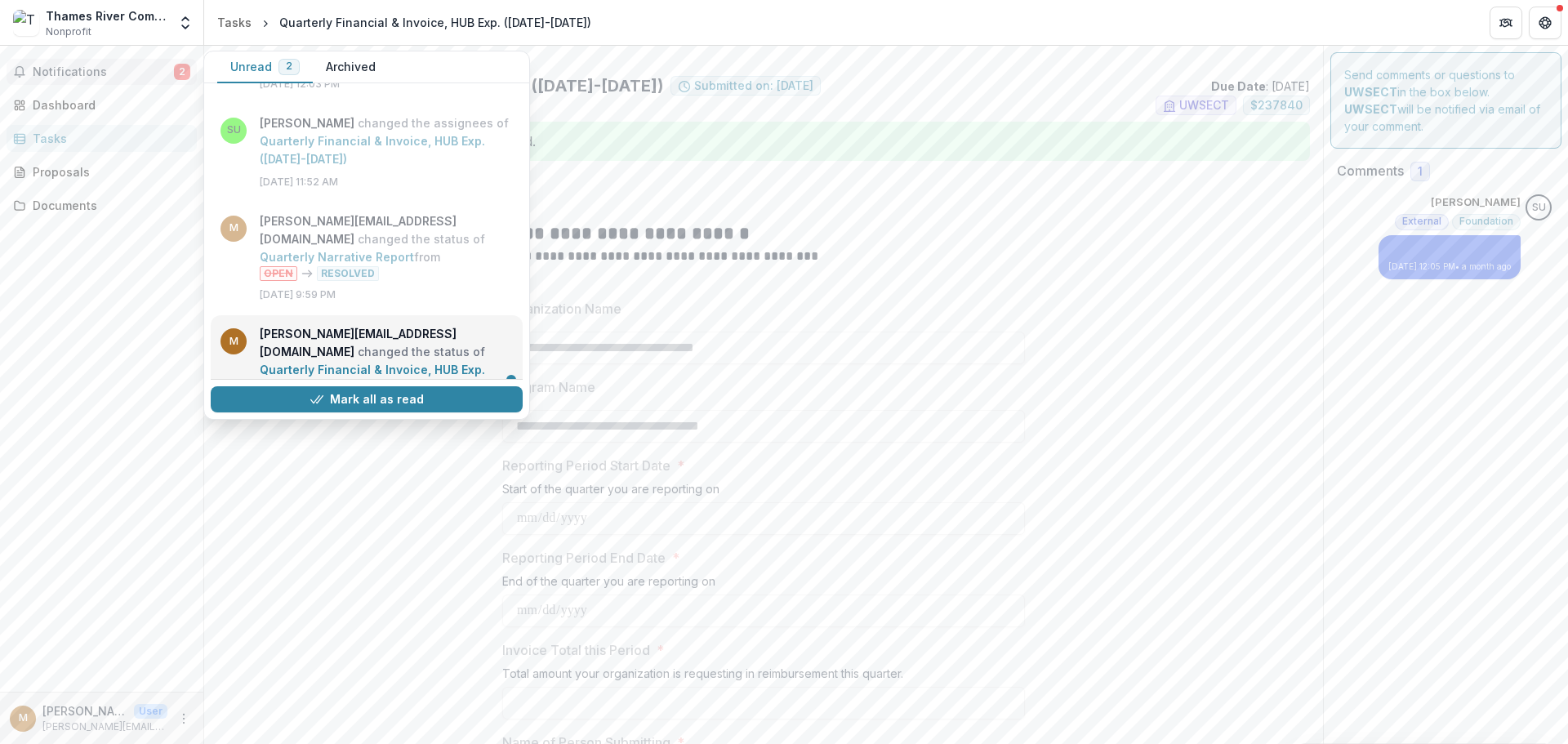
click at [350, 363] on link "Quarterly Financial & Invoice, HUB Exp. ([DATE]-[DATE])" at bounding box center [372, 378] width 225 height 31
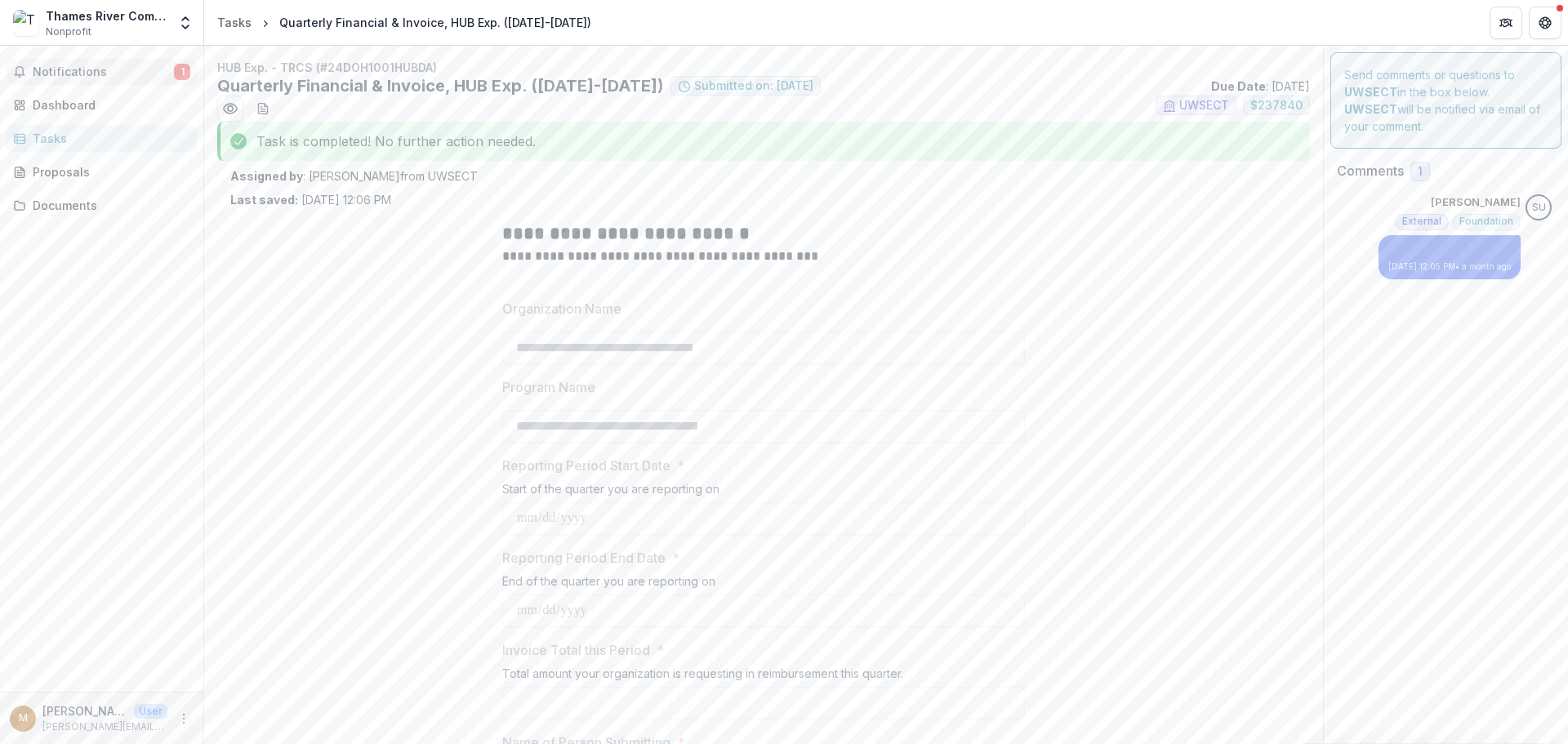
click at [152, 70] on span "Notifications" at bounding box center [103, 72] width 141 height 14
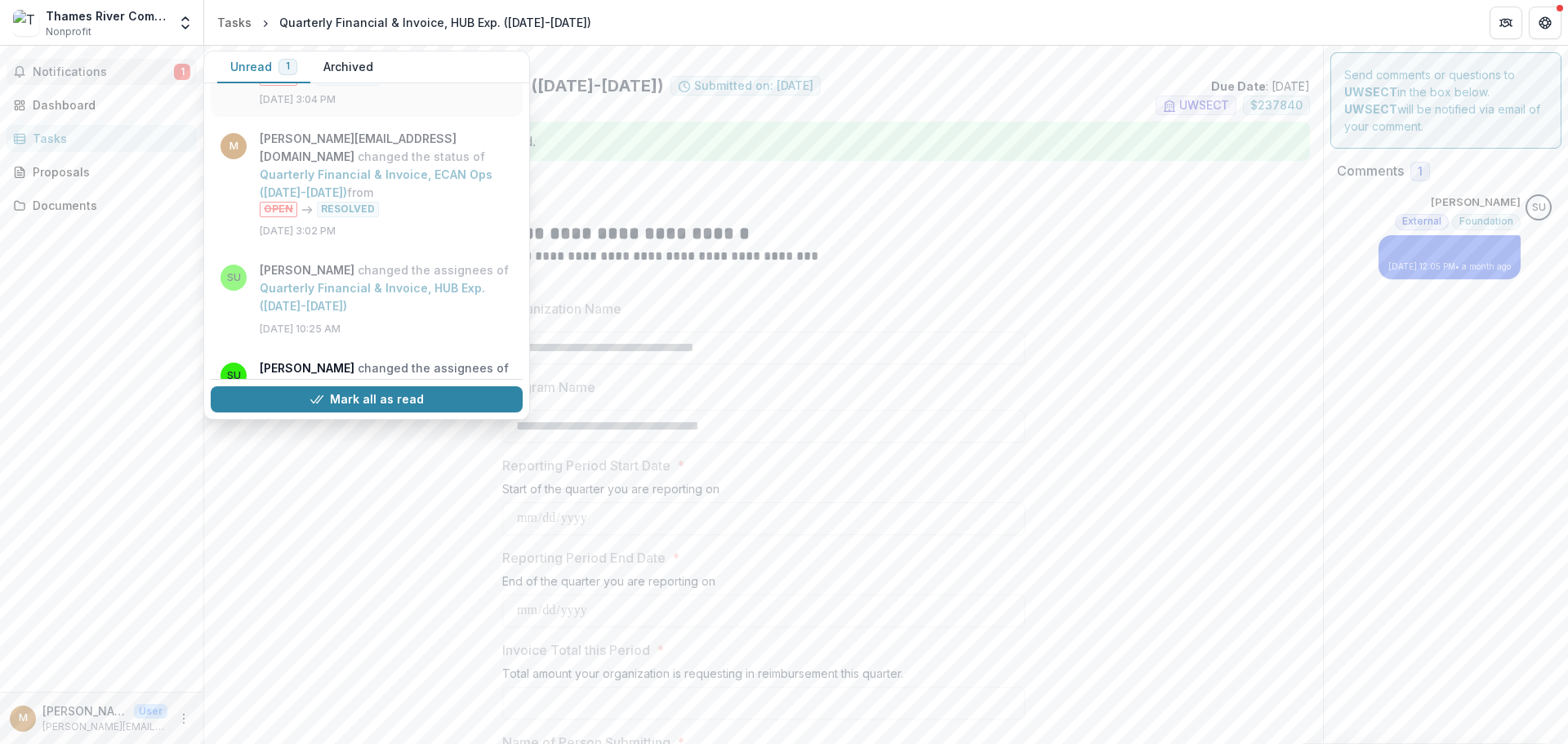
scroll to position [750, 0]
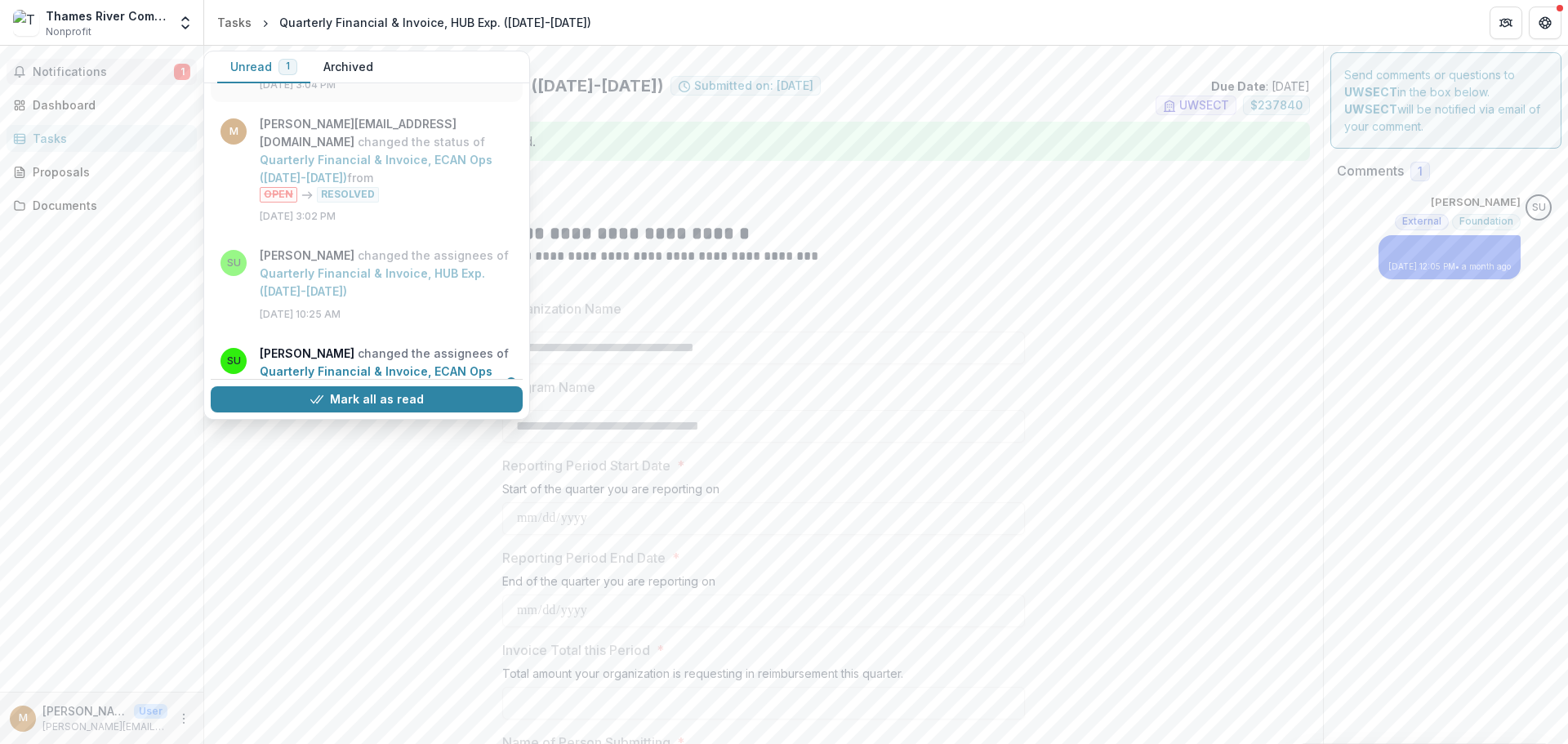
click at [406, 364] on link "Quarterly Financial & Invoice, ECAN Ops ([DATE]-[DATE])" at bounding box center [376, 380] width 233 height 31
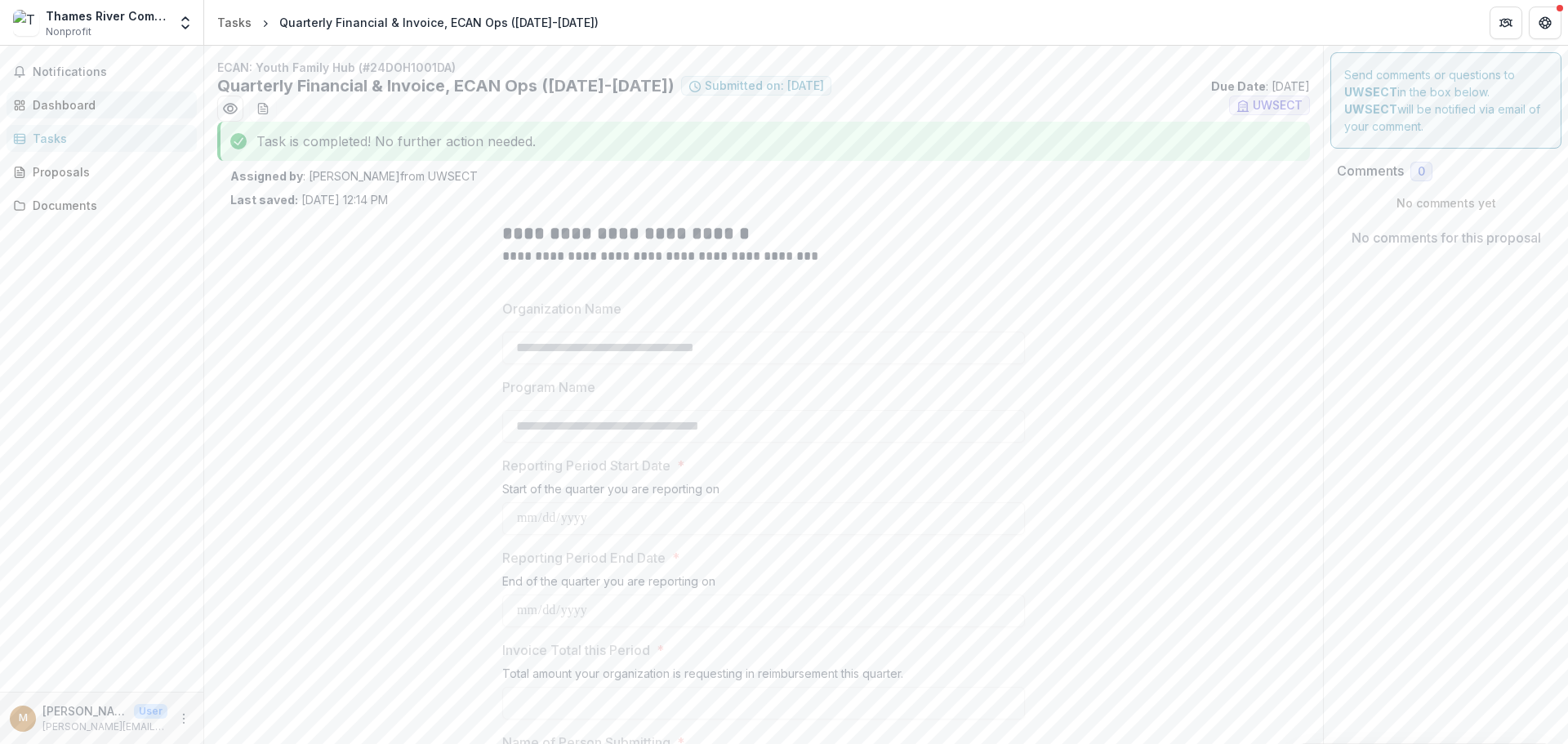
click at [70, 106] on div "Dashboard" at bounding box center [108, 105] width 151 height 17
